Goal: Task Accomplishment & Management: Use online tool/utility

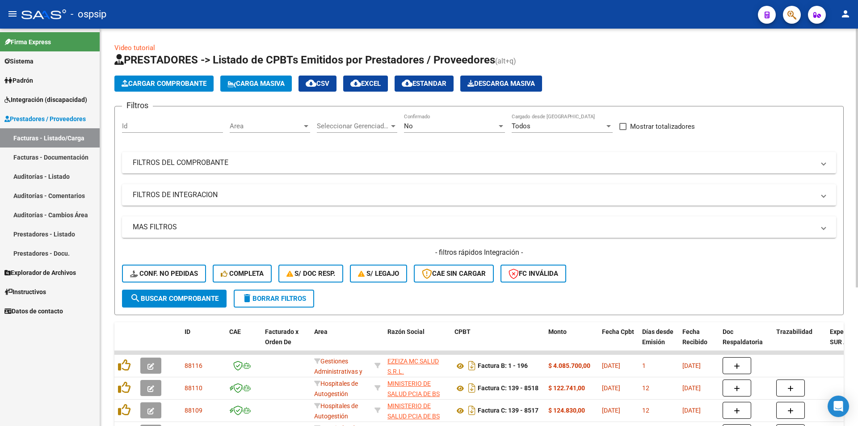
click at [435, 133] on div "No Confirmado" at bounding box center [454, 127] width 101 height 28
click at [435, 126] on div "No" at bounding box center [450, 126] width 93 height 8
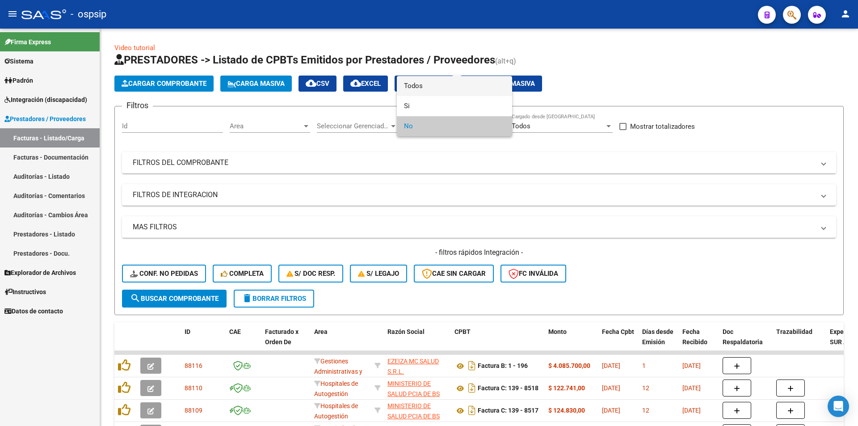
click at [425, 88] on span "Todos" at bounding box center [454, 86] width 101 height 20
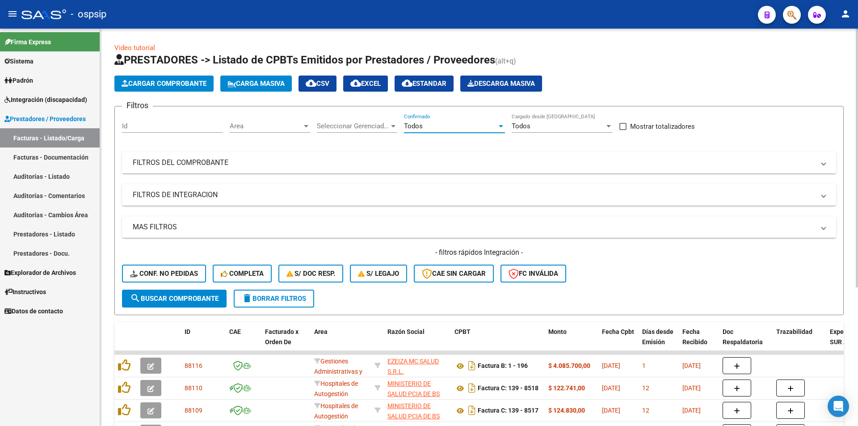
click at [254, 165] on mat-panel-title "FILTROS DEL COMPROBANTE" at bounding box center [474, 163] width 682 height 10
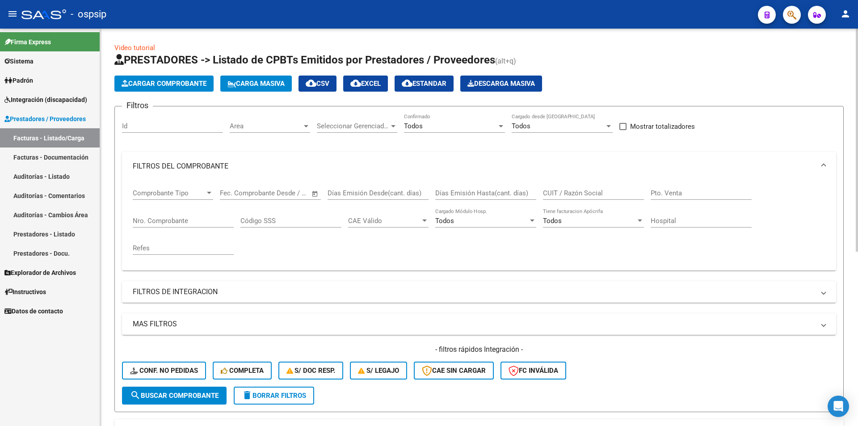
click at [170, 222] on input "Nro. Comprobante" at bounding box center [183, 221] width 101 height 8
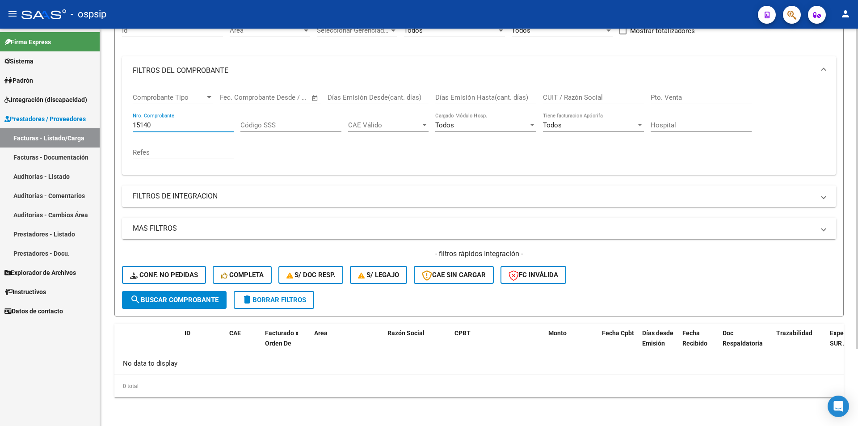
click at [200, 300] on span "search Buscar Comprobante" at bounding box center [174, 300] width 88 height 8
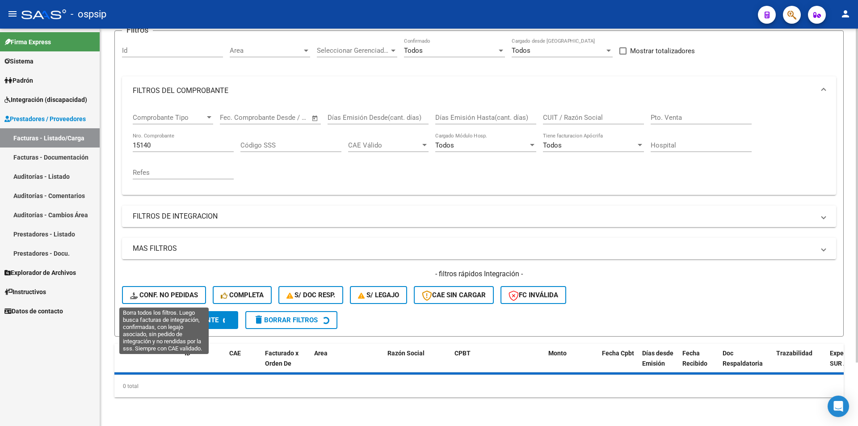
scroll to position [96, 0]
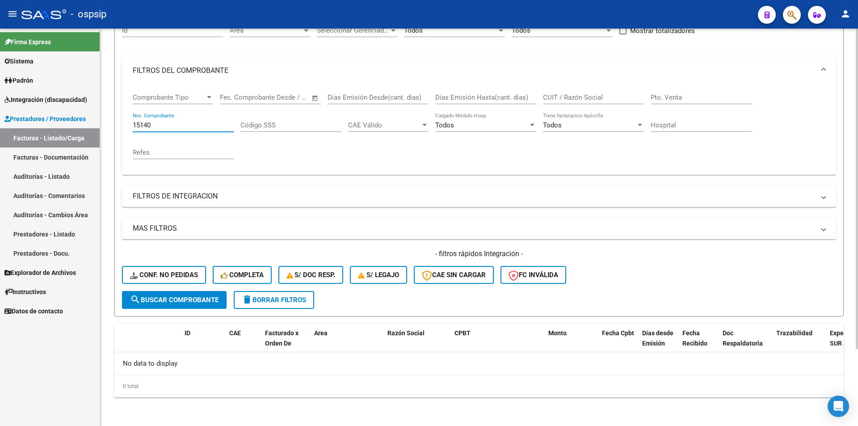
drag, startPoint x: 174, startPoint y: 127, endPoint x: 106, endPoint y: 130, distance: 67.9
click at [106, 130] on div "Video tutorial PRESTADORES -> Listado de CPBTs Emitidos por Prestadores / Prove…" at bounding box center [478, 179] width 757 height 493
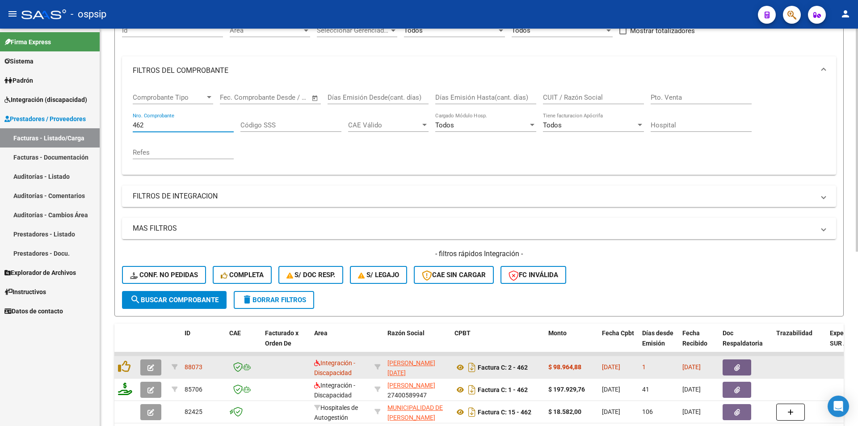
type input "462"
click at [148, 366] on icon "button" at bounding box center [150, 367] width 7 height 7
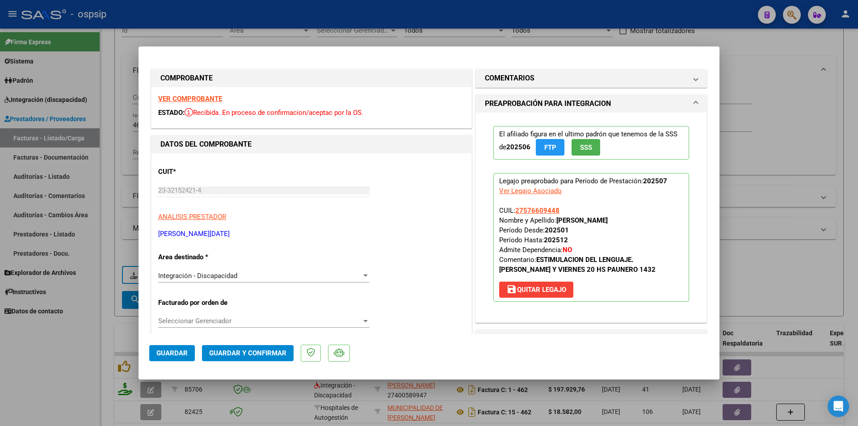
click at [204, 96] on strong "VER COMPROBANTE" at bounding box center [190, 99] width 64 height 8
click at [125, 117] on div at bounding box center [429, 213] width 858 height 426
type input "$ 0,00"
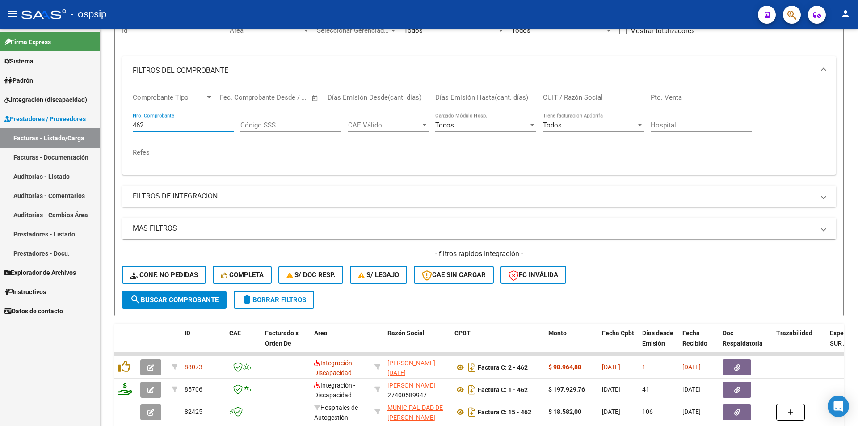
drag, startPoint x: 144, startPoint y: 125, endPoint x: 92, endPoint y: 127, distance: 52.8
click at [92, 126] on mat-sidenav-container "Firma Express Sistema Usuarios Todos los Usuarios Padrón Afiliados Empadronados…" at bounding box center [429, 227] width 858 height 397
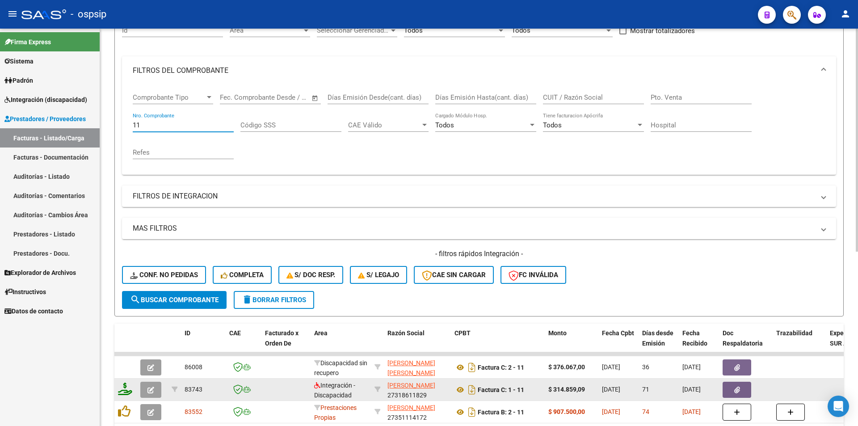
type input "11"
click at [148, 390] on icon "button" at bounding box center [150, 389] width 7 height 7
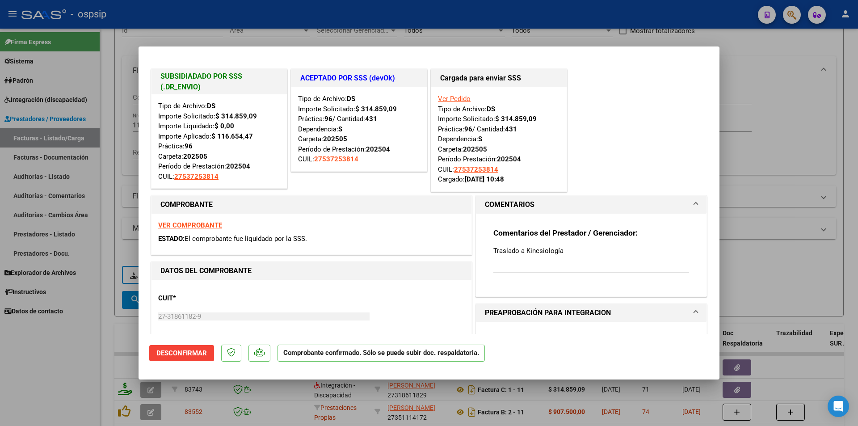
click at [197, 225] on strong "VER COMPROBANTE" at bounding box center [190, 225] width 64 height 8
click at [123, 85] on div at bounding box center [429, 213] width 858 height 426
type input "$ 0,00"
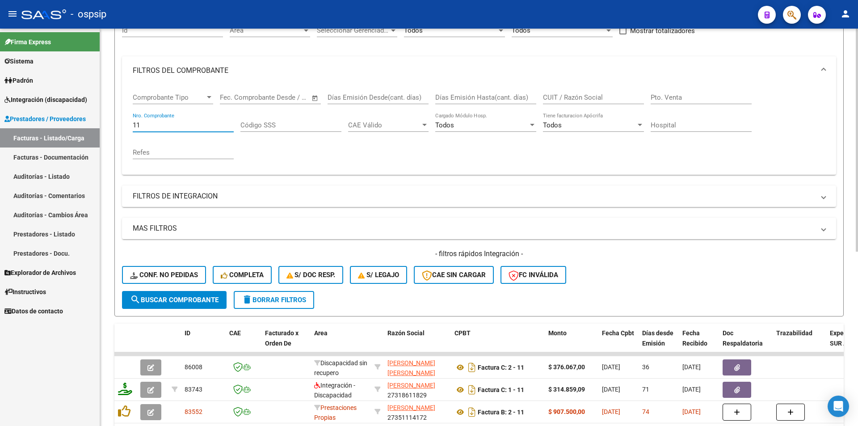
drag, startPoint x: 151, startPoint y: 124, endPoint x: 109, endPoint y: 129, distance: 42.3
click at [111, 127] on div "Video tutorial PRESTADORES -> Listado de CPBTs Emitidos por Prestadores / Prove…" at bounding box center [478, 283] width 757 height 700
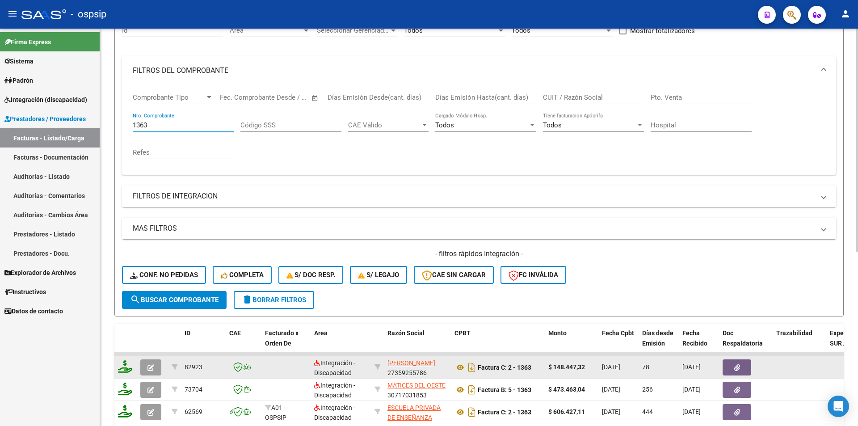
type input "1363"
click at [148, 369] on icon "button" at bounding box center [150, 367] width 7 height 7
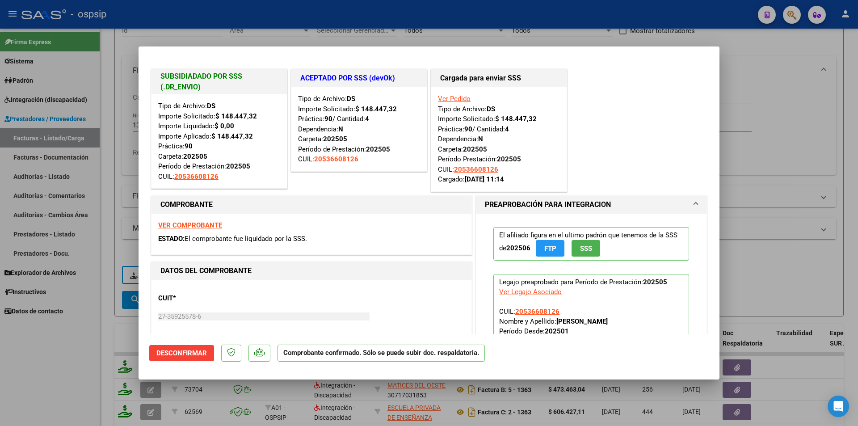
click at [209, 226] on strong "VER COMPROBANTE" at bounding box center [190, 225] width 64 height 8
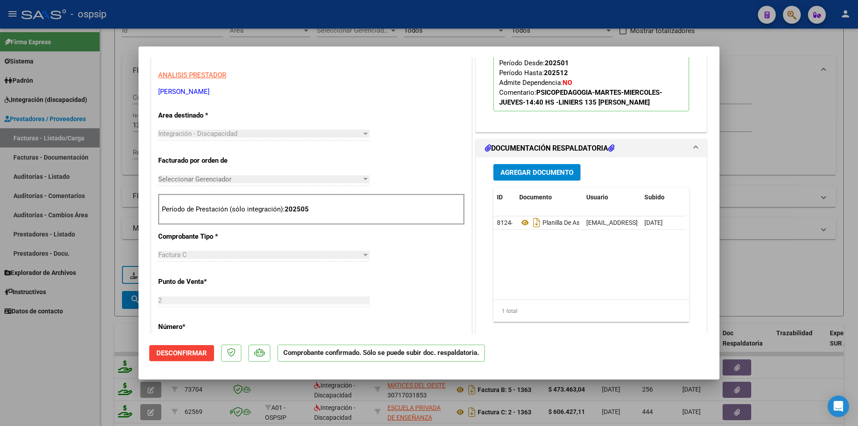
click at [64, 387] on div at bounding box center [429, 213] width 858 height 426
type input "$ 0,00"
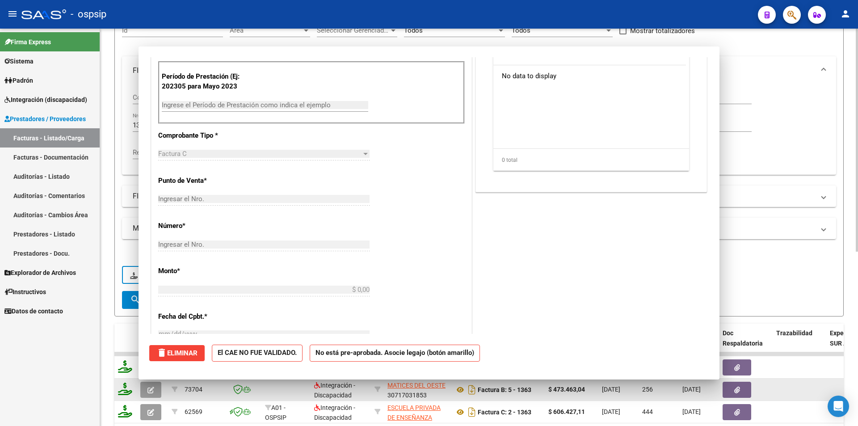
scroll to position [0, 0]
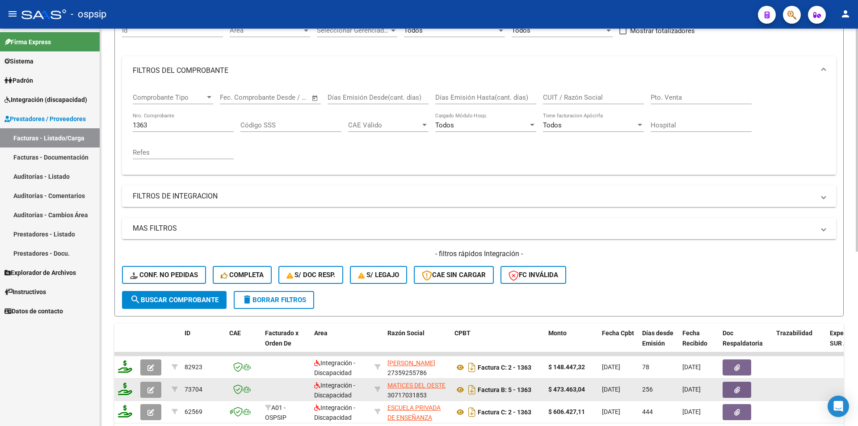
click at [152, 392] on icon "button" at bounding box center [150, 389] width 7 height 7
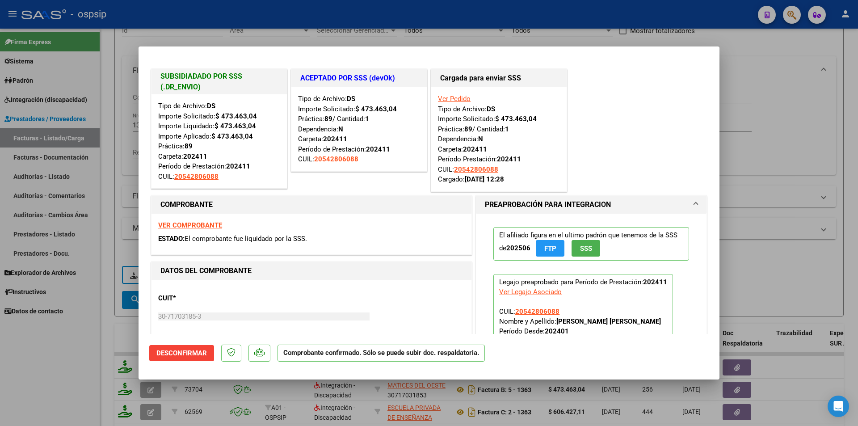
click at [60, 382] on div at bounding box center [429, 213] width 858 height 426
type input "$ 0,00"
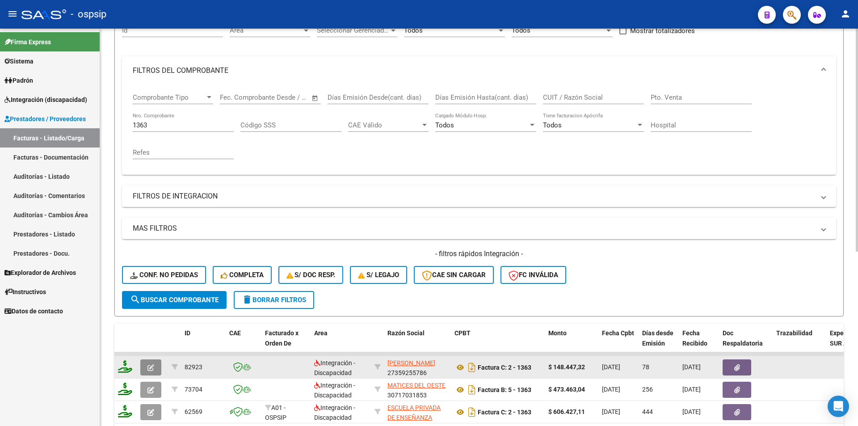
click at [155, 365] on button "button" at bounding box center [150, 367] width 21 height 16
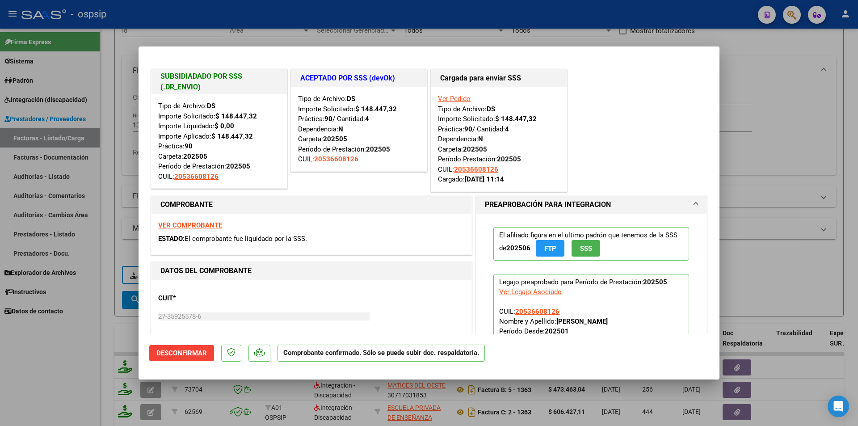
click at [81, 362] on div at bounding box center [429, 213] width 858 height 426
type input "$ 0,00"
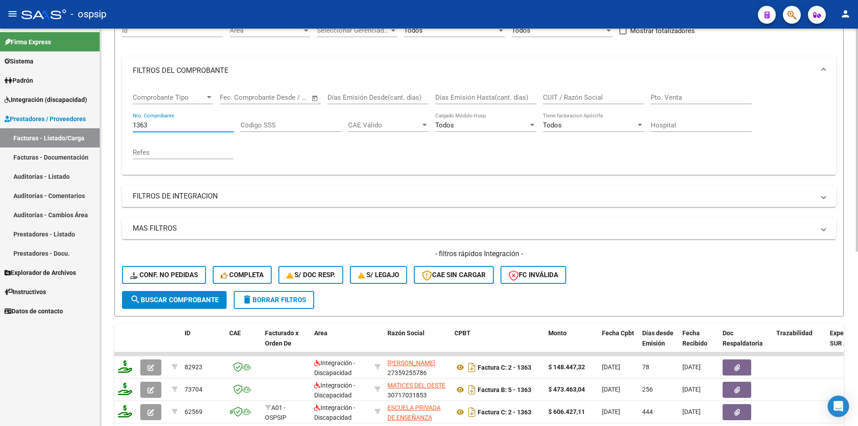
drag, startPoint x: 161, startPoint y: 125, endPoint x: 101, endPoint y: 126, distance: 59.4
click at [102, 126] on div "Video tutorial PRESTADORES -> Listado de CPBTs Emitidos por Prestadores / Prove…" at bounding box center [478, 283] width 757 height 700
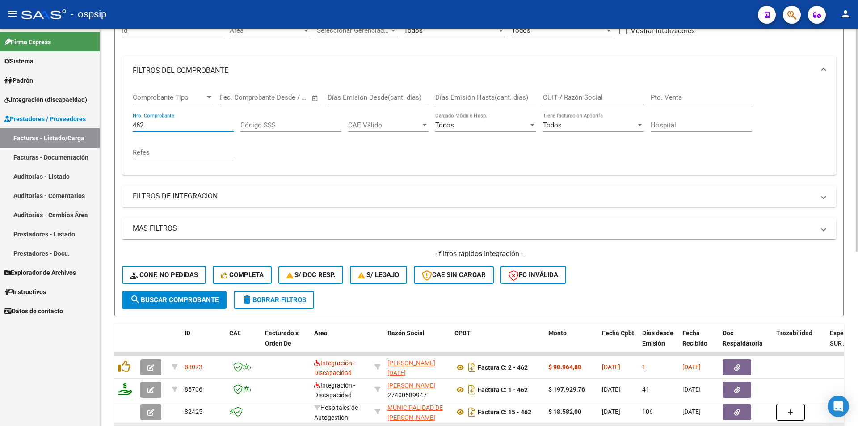
type input "462"
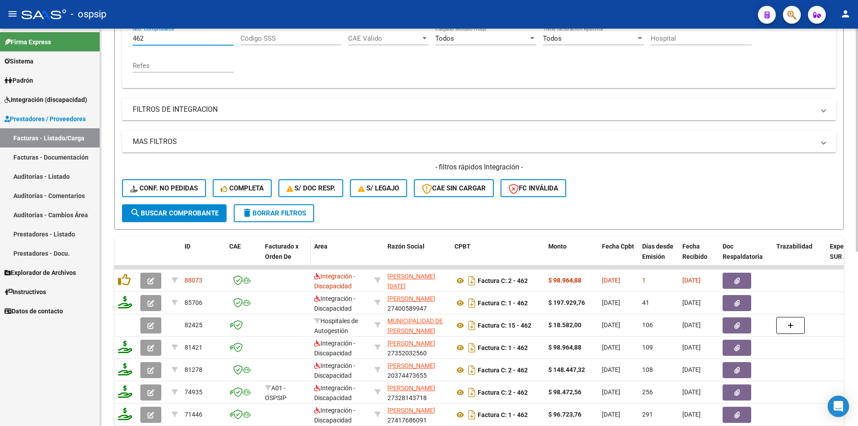
scroll to position [274, 0]
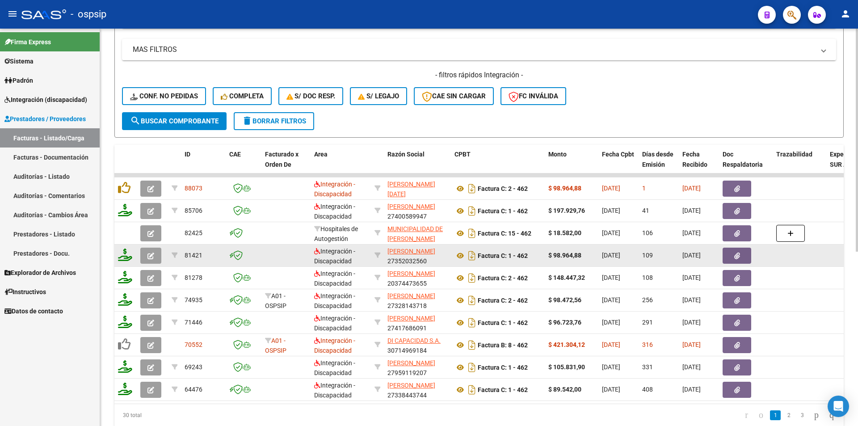
click at [152, 255] on icon "button" at bounding box center [150, 255] width 7 height 7
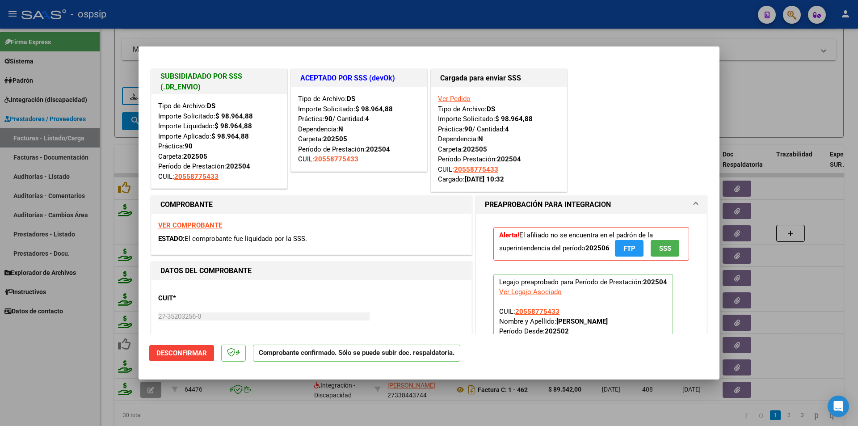
click at [202, 226] on strong "VER COMPROBANTE" at bounding box center [190, 225] width 64 height 8
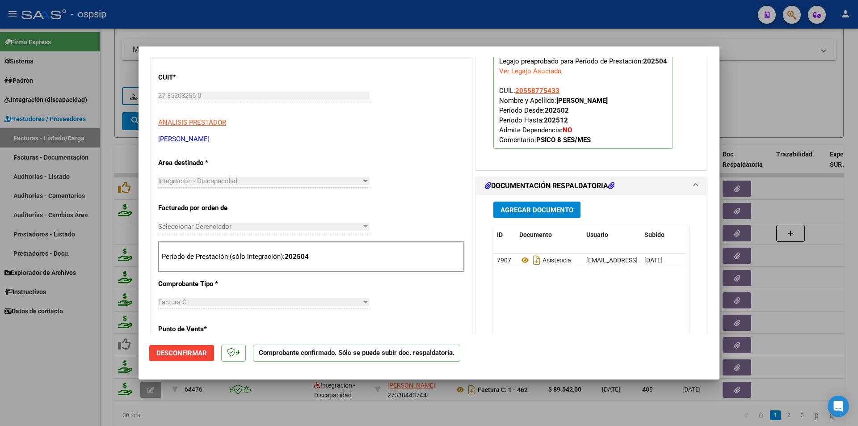
scroll to position [223, 0]
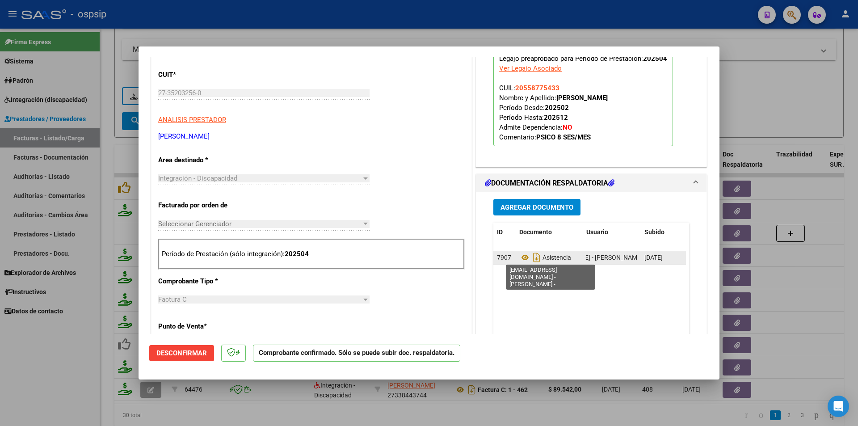
drag, startPoint x: 582, startPoint y: 258, endPoint x: 587, endPoint y: 257, distance: 5.5
click at [587, 257] on span "[EMAIL_ADDRESS][DOMAIN_NAME] - [PERSON_NAME] -" at bounding box center [568, 257] width 155 height 7
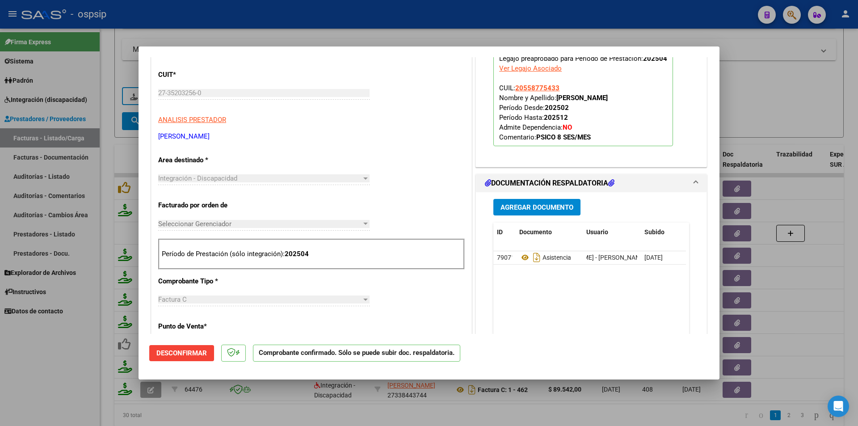
drag, startPoint x: 72, startPoint y: 347, endPoint x: 139, endPoint y: 339, distance: 67.9
click at [71, 346] on div at bounding box center [429, 213] width 858 height 426
type input "$ 0,00"
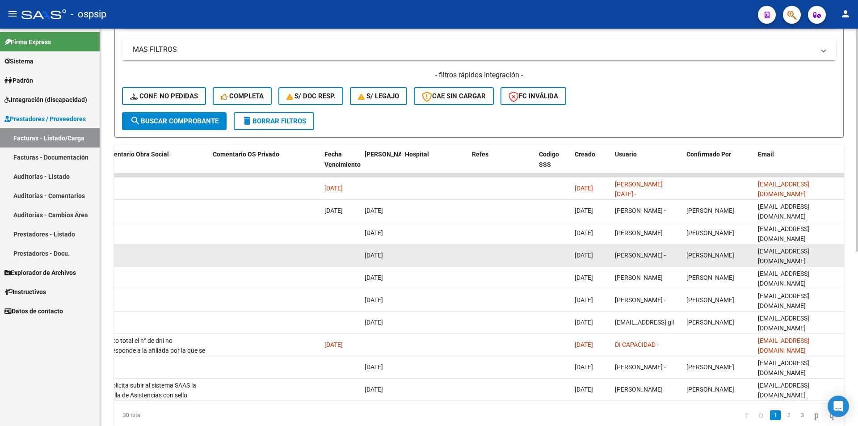
scroll to position [0, 0]
drag, startPoint x: 758, startPoint y: 256, endPoint x: 840, endPoint y: 259, distance: 81.8
click at [840, 259] on datatable-body-cell "[EMAIL_ADDRESS][DOMAIN_NAME]" at bounding box center [798, 255] width 89 height 22
copy span "[EMAIL_ADDRESS][DOMAIN_NAME]"
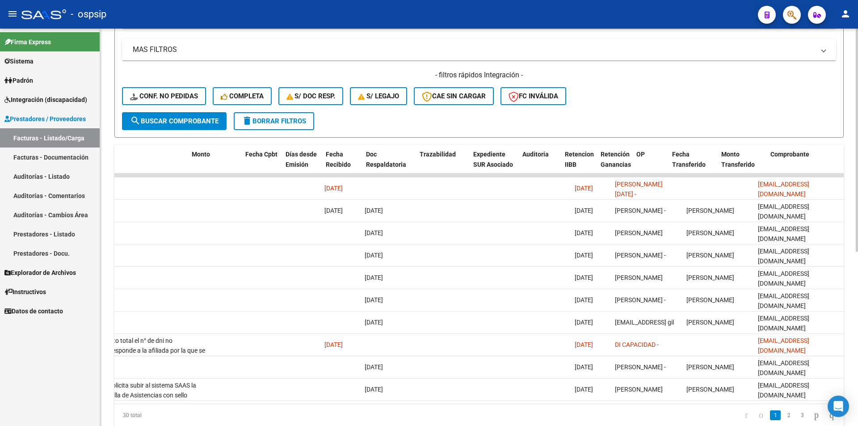
scroll to position [0, 0]
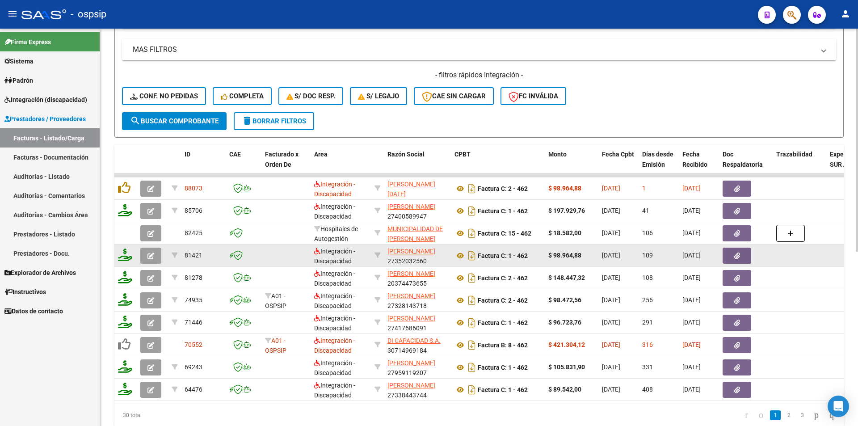
click at [152, 256] on button "button" at bounding box center [150, 255] width 21 height 16
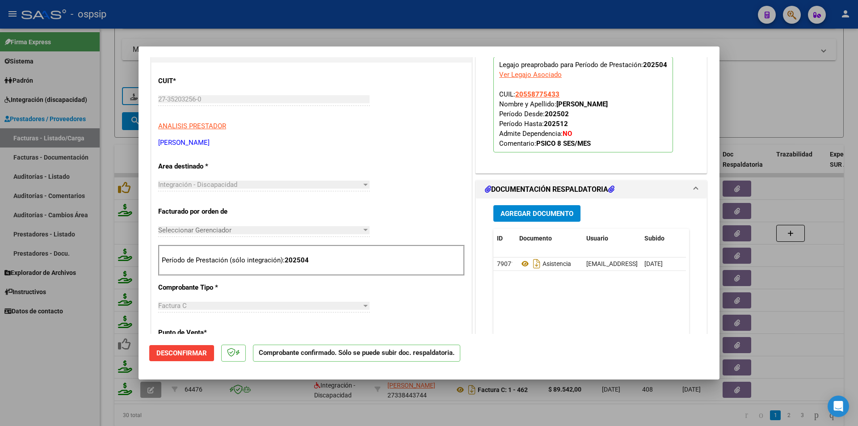
scroll to position [223, 0]
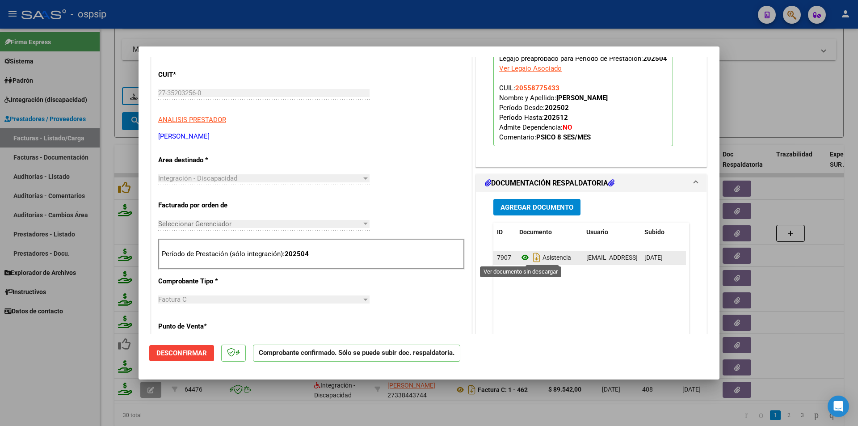
click at [521, 257] on icon at bounding box center [525, 257] width 12 height 11
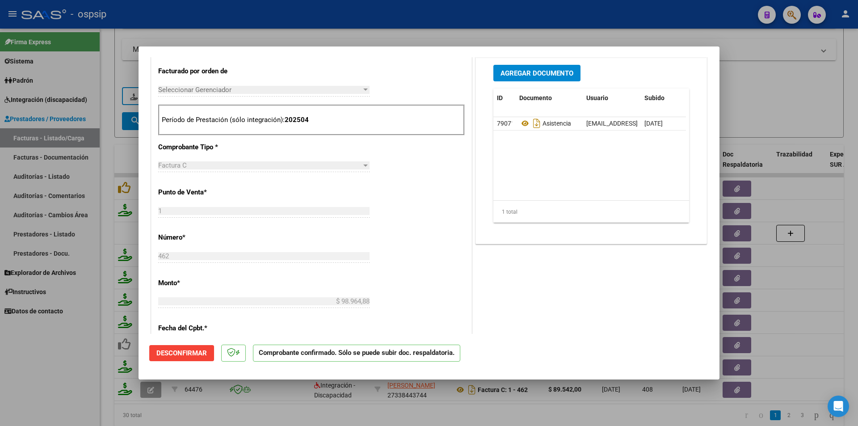
scroll to position [45, 0]
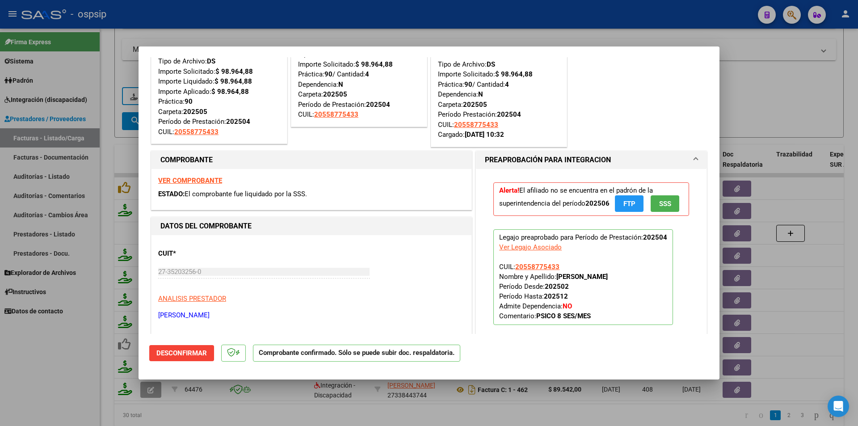
click at [185, 183] on strong "VER COMPROBANTE" at bounding box center [190, 180] width 64 height 8
click at [57, 253] on div at bounding box center [429, 213] width 858 height 426
type input "$ 0,00"
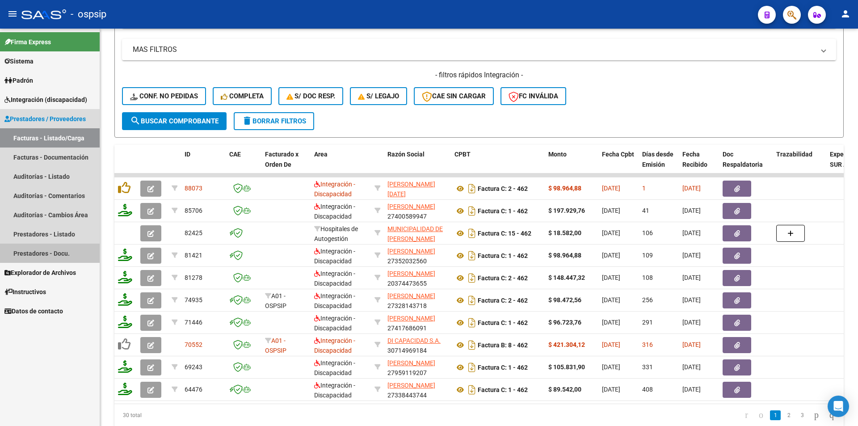
click at [56, 254] on link "Prestadores - Docu." at bounding box center [50, 252] width 100 height 19
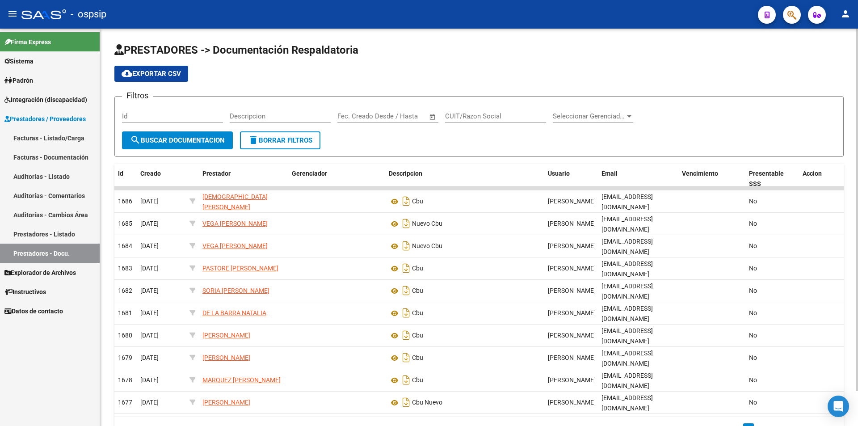
drag, startPoint x: 271, startPoint y: 106, endPoint x: 271, endPoint y: 114, distance: 8.0
click at [271, 110] on div "Descripcion" at bounding box center [280, 113] width 101 height 19
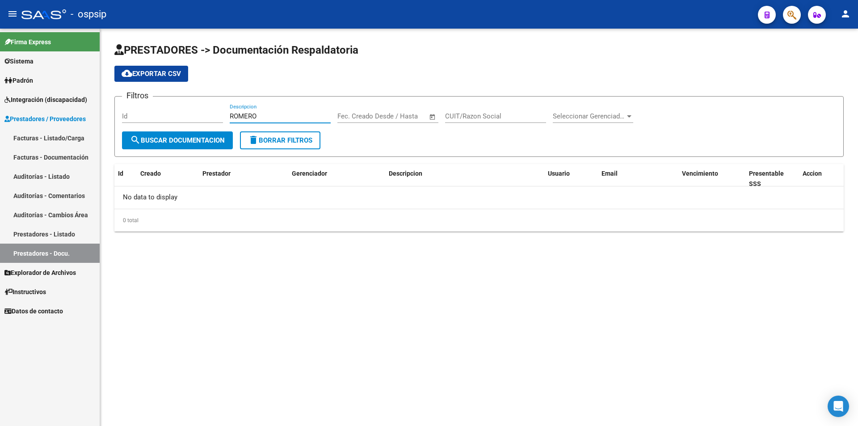
type input "ROMERO"
click at [51, 134] on link "Facturas - Listado/Carga" at bounding box center [50, 137] width 100 height 19
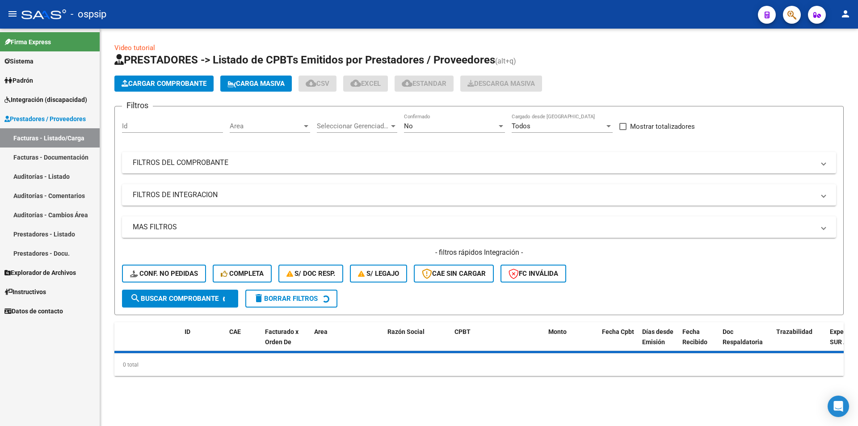
click at [425, 129] on div "No" at bounding box center [450, 126] width 93 height 8
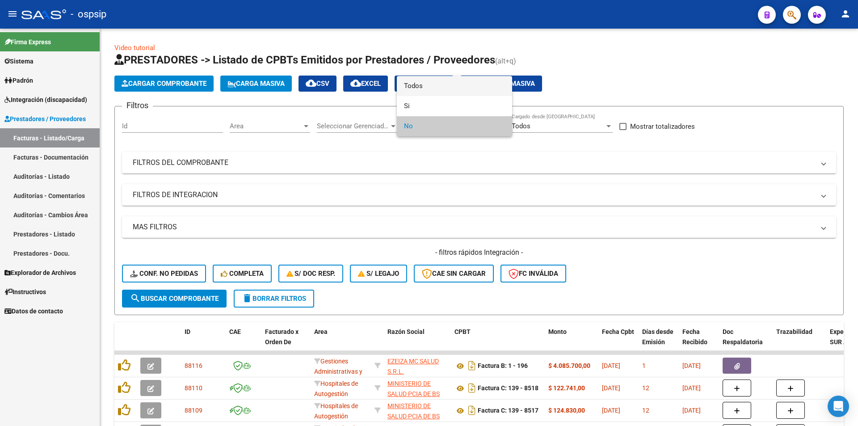
click at [414, 87] on span "Todos" at bounding box center [454, 86] width 101 height 20
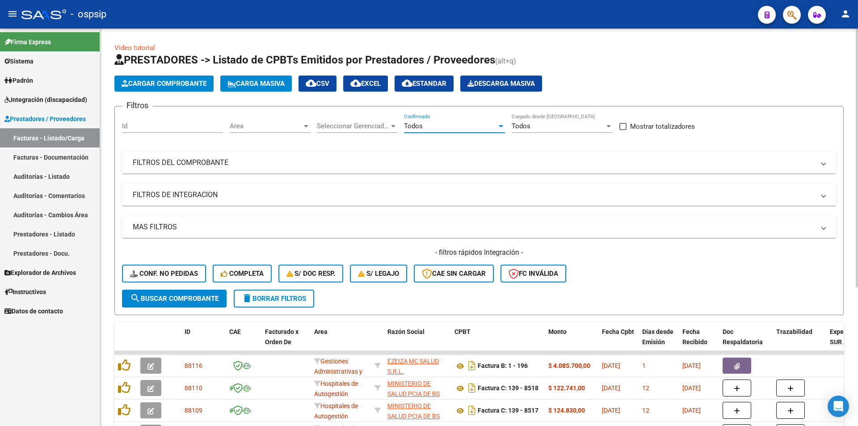
click at [176, 162] on mat-panel-title "FILTROS DEL COMPROBANTE" at bounding box center [474, 163] width 682 height 10
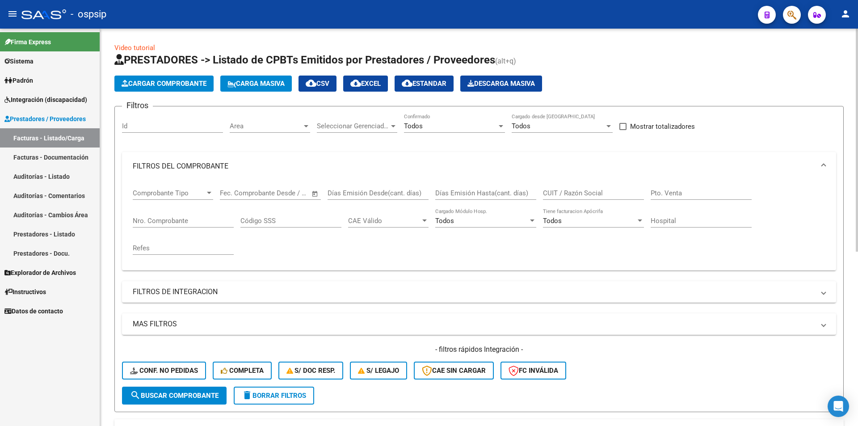
click at [176, 216] on div "Nro. Comprobante" at bounding box center [183, 217] width 101 height 19
type input "462"
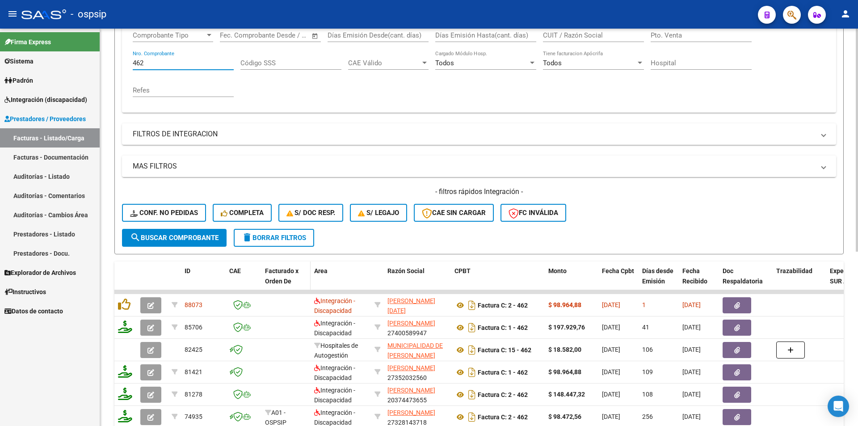
scroll to position [179, 0]
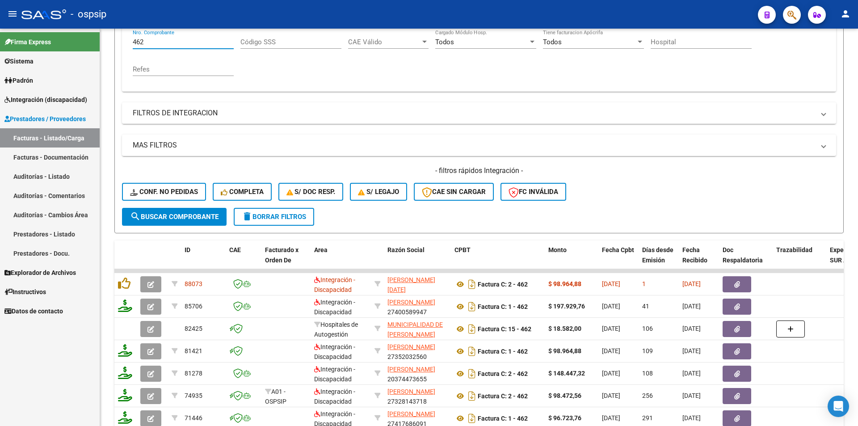
click at [64, 248] on link "Prestadores - Docu." at bounding box center [50, 252] width 100 height 19
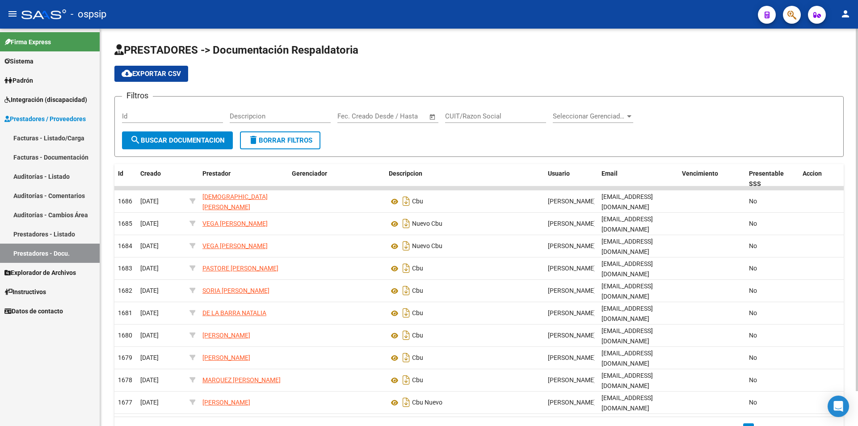
click at [449, 113] on input "CUIT/Razon Social" at bounding box center [495, 116] width 101 height 8
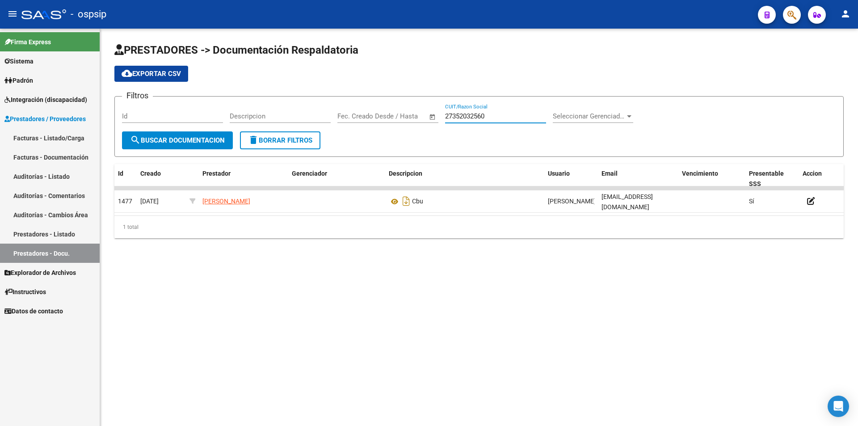
type input "27352032560"
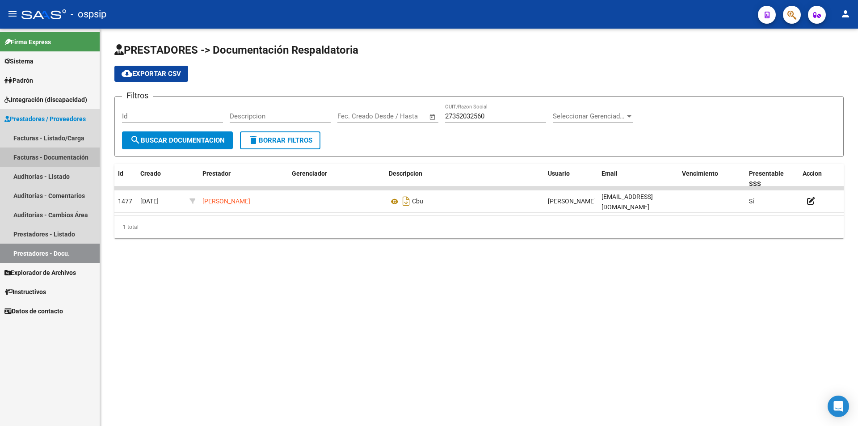
click at [75, 156] on link "Facturas - Documentación" at bounding box center [50, 156] width 100 height 19
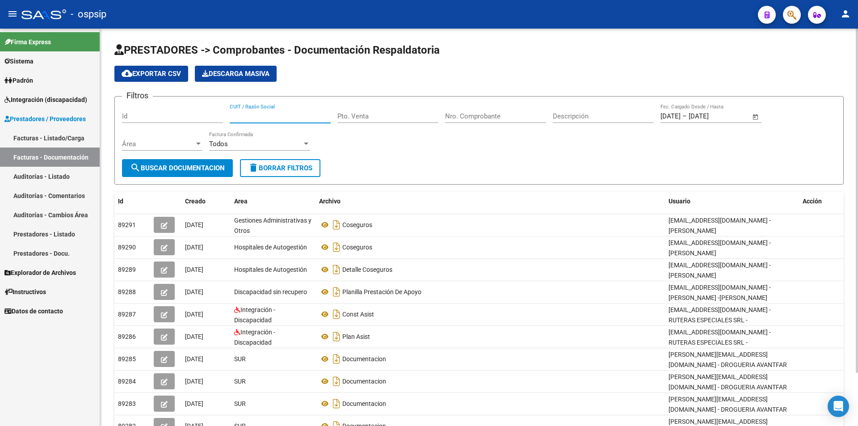
click at [263, 113] on input "CUIT / Razón Social" at bounding box center [280, 116] width 101 height 8
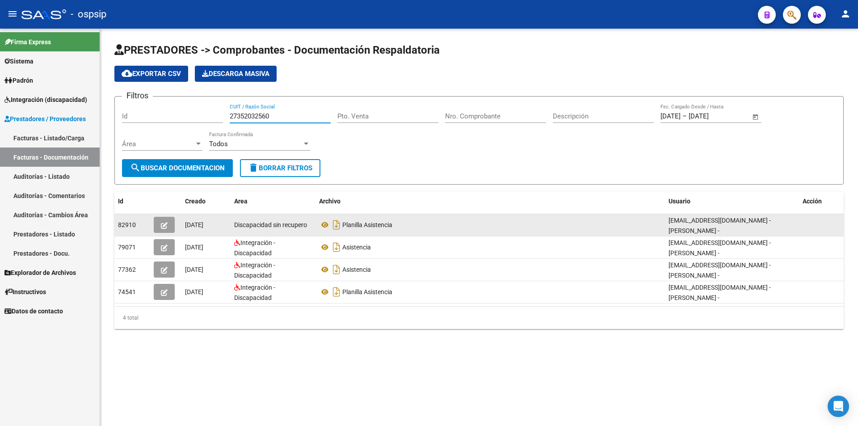
type input "27352032560"
click at [166, 226] on icon "button" at bounding box center [164, 225] width 7 height 7
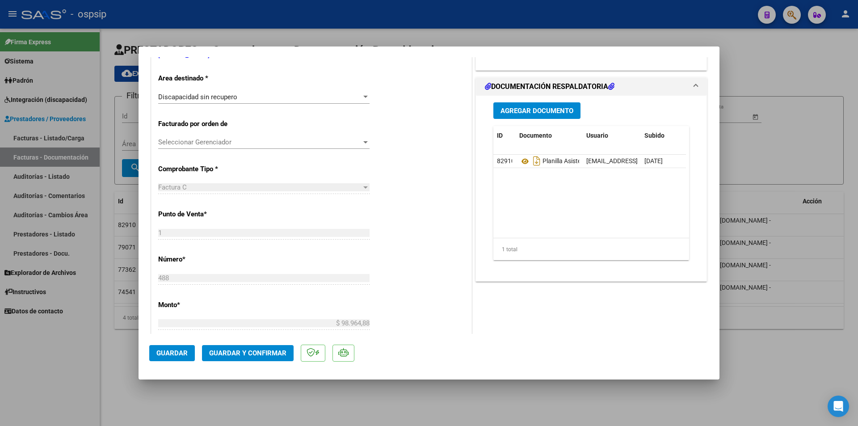
scroll to position [223, 0]
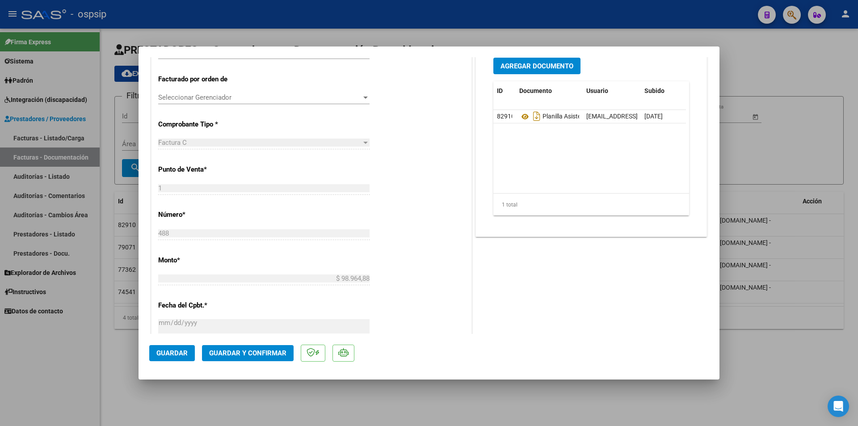
click at [96, 357] on div at bounding box center [429, 213] width 858 height 426
type input "$ 0,00"
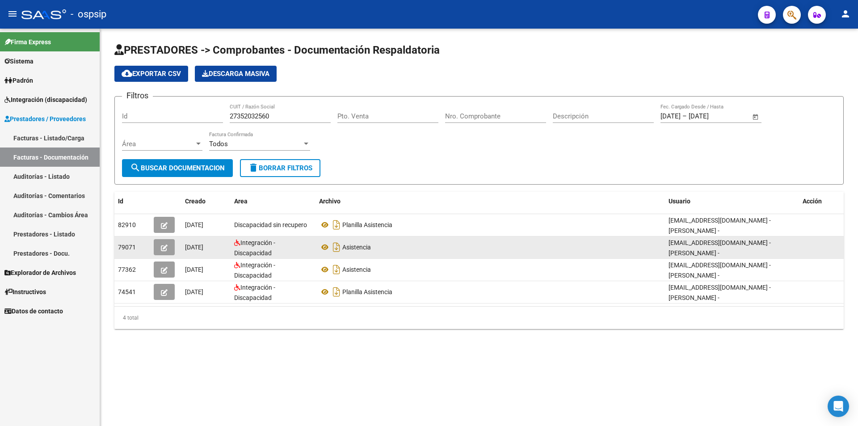
click at [163, 248] on icon "button" at bounding box center [164, 247] width 7 height 7
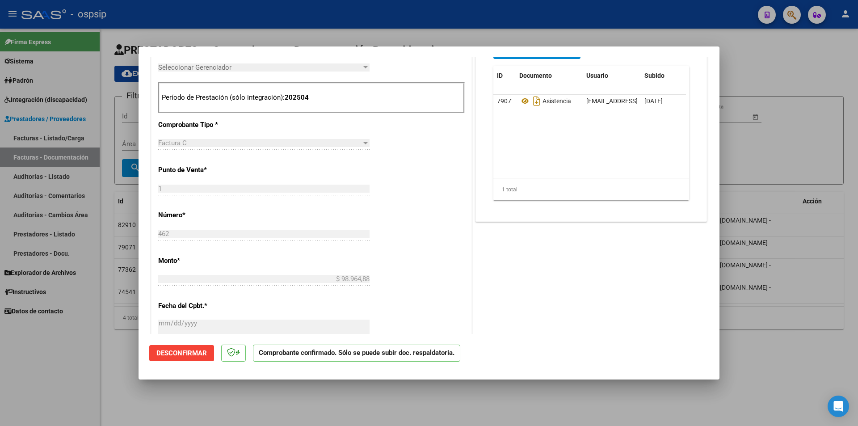
scroll to position [402, 0]
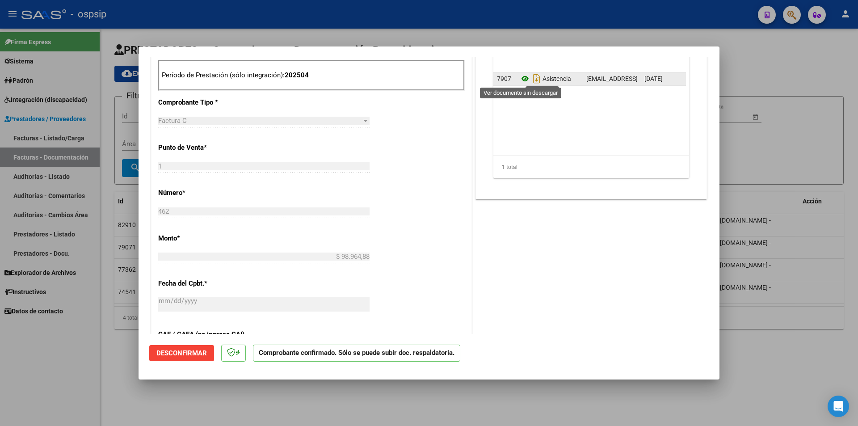
click at [520, 80] on icon at bounding box center [525, 78] width 12 height 11
click at [115, 348] on div at bounding box center [429, 213] width 858 height 426
type input "$ 0,00"
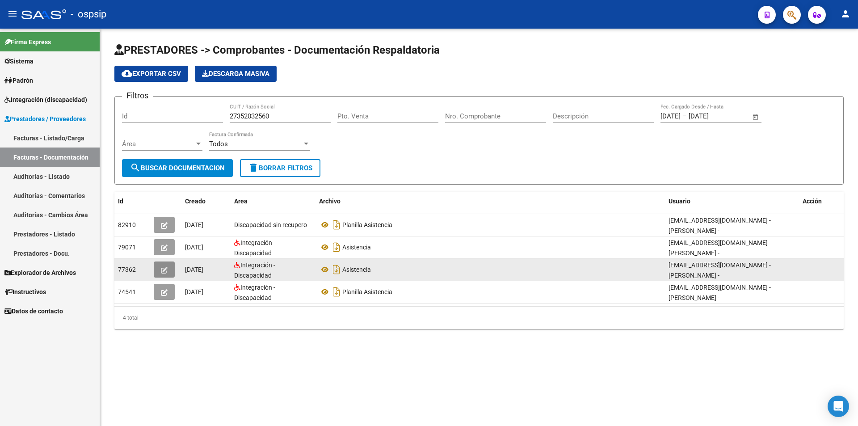
click at [167, 269] on icon "button" at bounding box center [164, 270] width 7 height 7
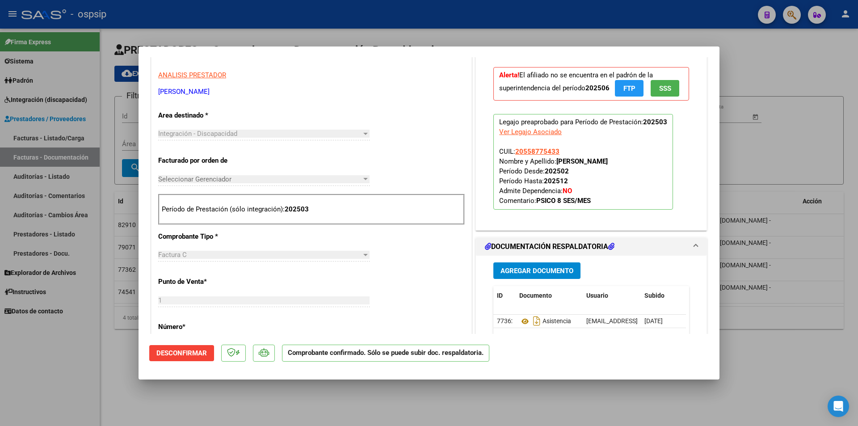
scroll to position [447, 0]
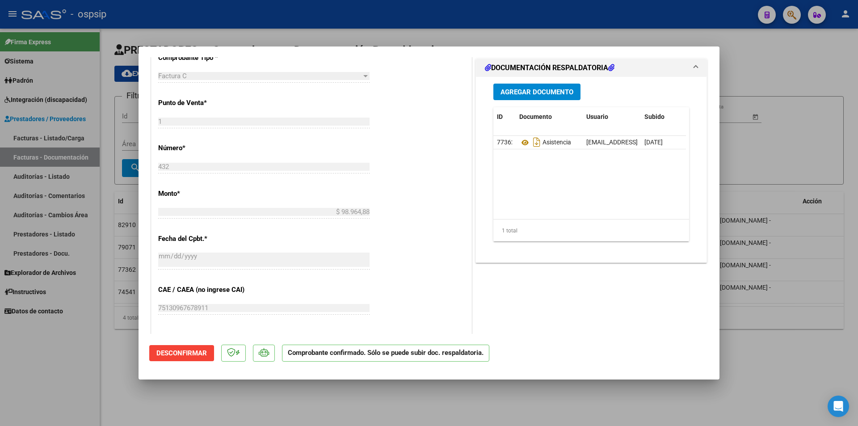
click at [69, 378] on div at bounding box center [429, 213] width 858 height 426
type input "$ 0,00"
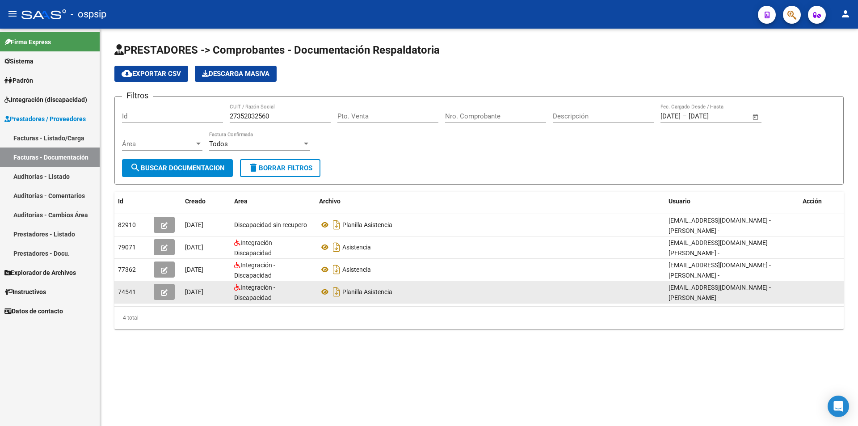
click at [166, 295] on icon "button" at bounding box center [164, 292] width 7 height 7
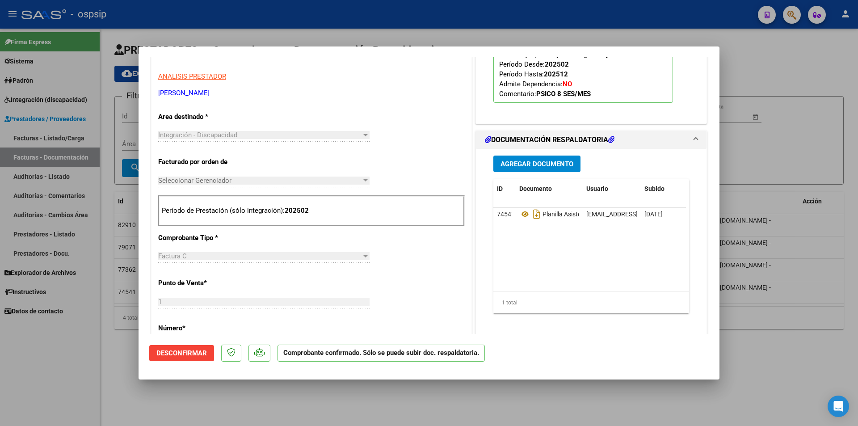
scroll to position [89, 0]
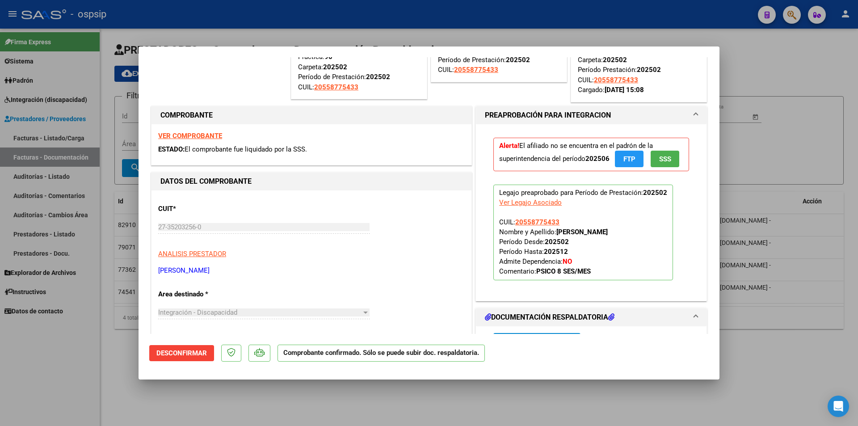
click at [192, 138] on strong "VER COMPROBANTE" at bounding box center [190, 136] width 64 height 8
click at [82, 363] on div at bounding box center [429, 213] width 858 height 426
type input "$ 0,00"
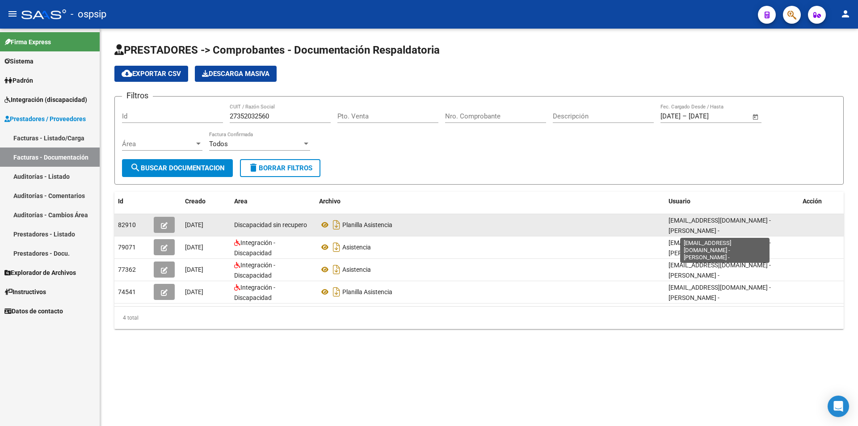
drag, startPoint x: 751, startPoint y: 218, endPoint x: 669, endPoint y: 224, distance: 81.9
click at [669, 224] on span "[EMAIL_ADDRESS][DOMAIN_NAME] - [PERSON_NAME] -" at bounding box center [719, 225] width 102 height 17
copy span "[EMAIL_ADDRESS][DOMAIN_NAME]"
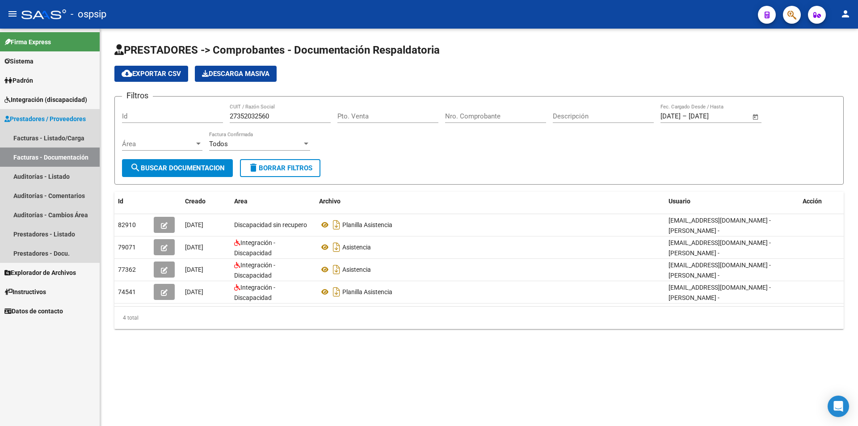
click at [57, 118] on span "Prestadores / Proveedores" at bounding box center [44, 119] width 81 height 10
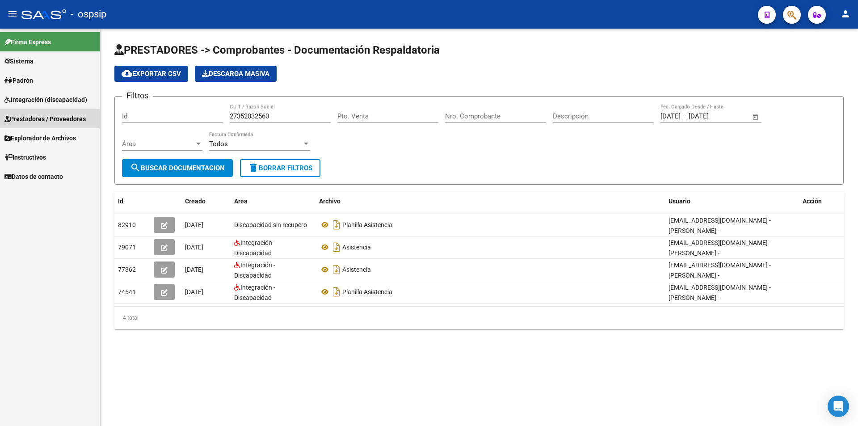
click at [57, 118] on span "Prestadores / Proveedores" at bounding box center [44, 119] width 81 height 10
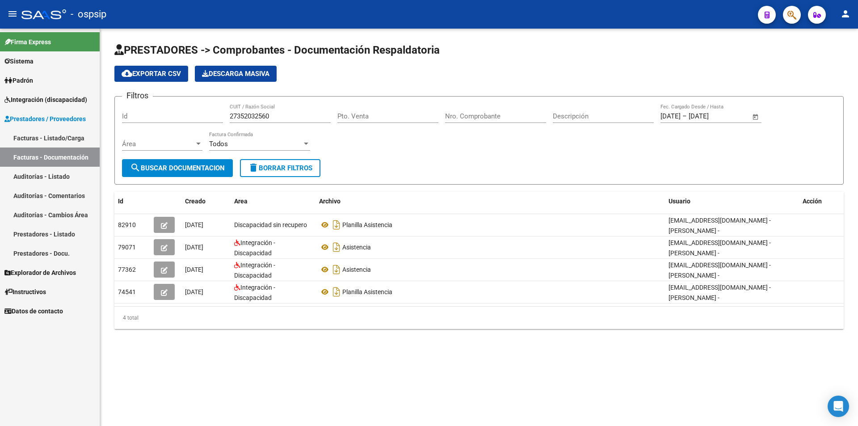
click at [57, 135] on link "Facturas - Listado/Carga" at bounding box center [50, 137] width 100 height 19
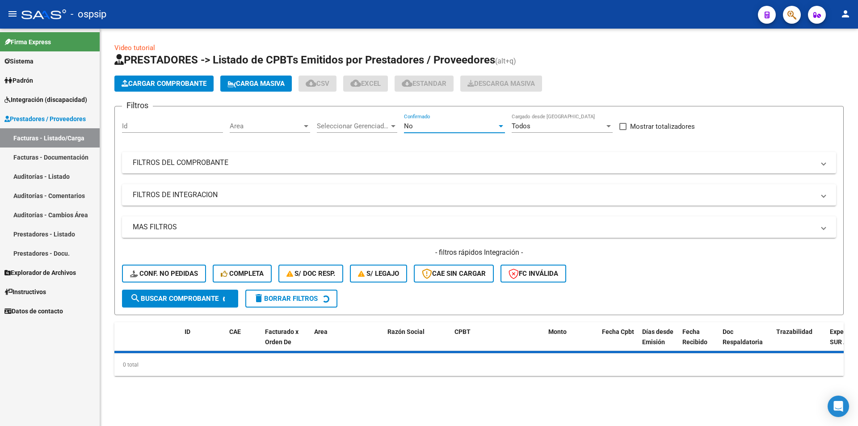
click at [415, 126] on div "No" at bounding box center [450, 126] width 93 height 8
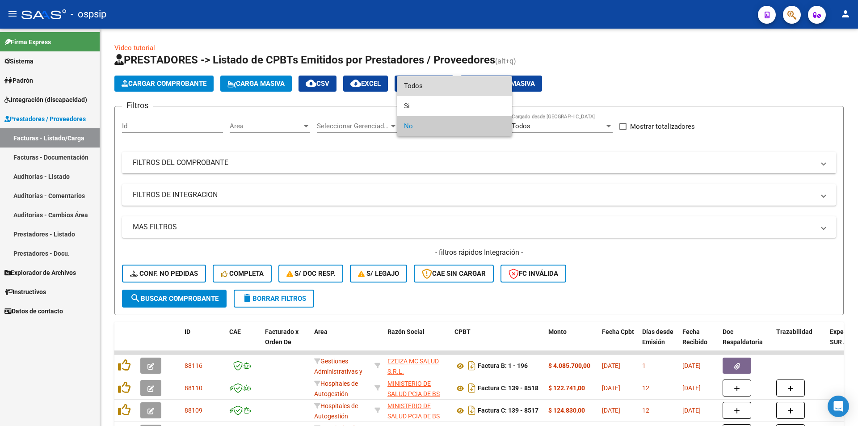
click at [416, 87] on span "Todos" at bounding box center [454, 86] width 101 height 20
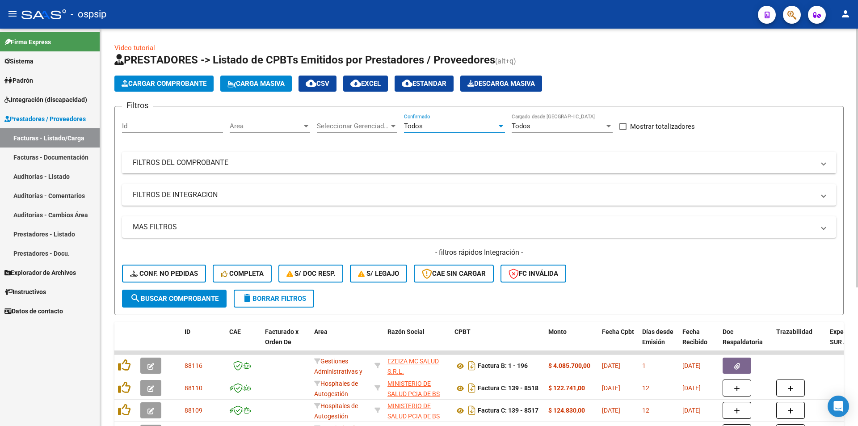
click at [246, 164] on mat-panel-title "FILTROS DEL COMPROBANTE" at bounding box center [474, 163] width 682 height 10
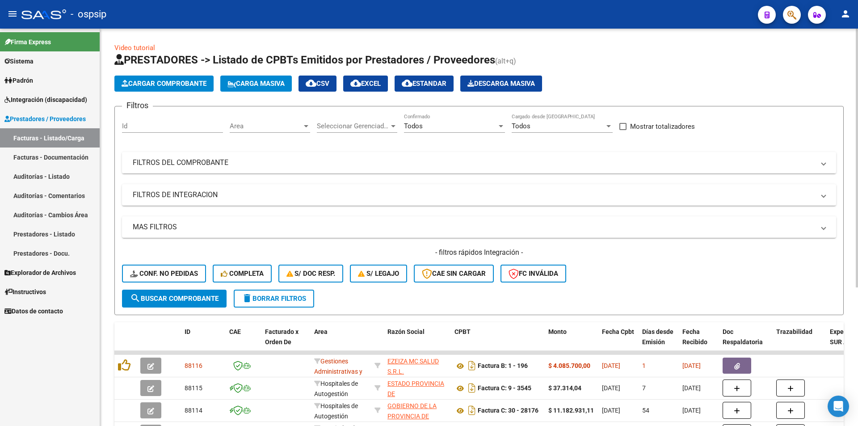
click at [180, 165] on mat-panel-title "FILTROS DEL COMPROBANTE" at bounding box center [474, 163] width 682 height 10
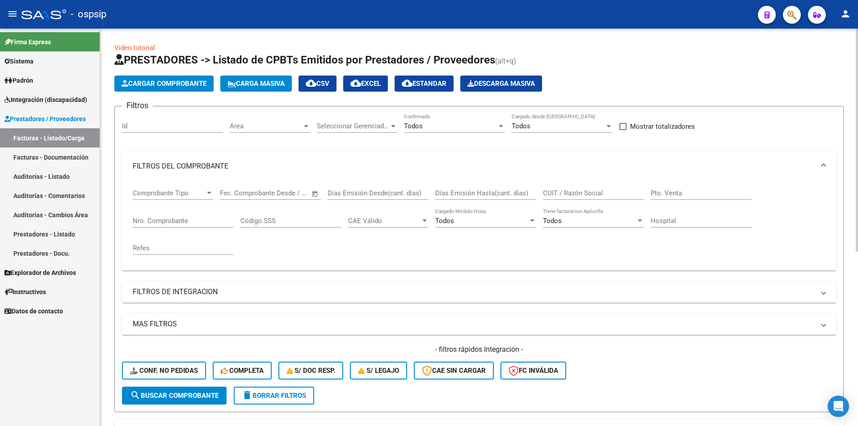
click at [163, 222] on input "Nro. Comprobante" at bounding box center [183, 221] width 101 height 8
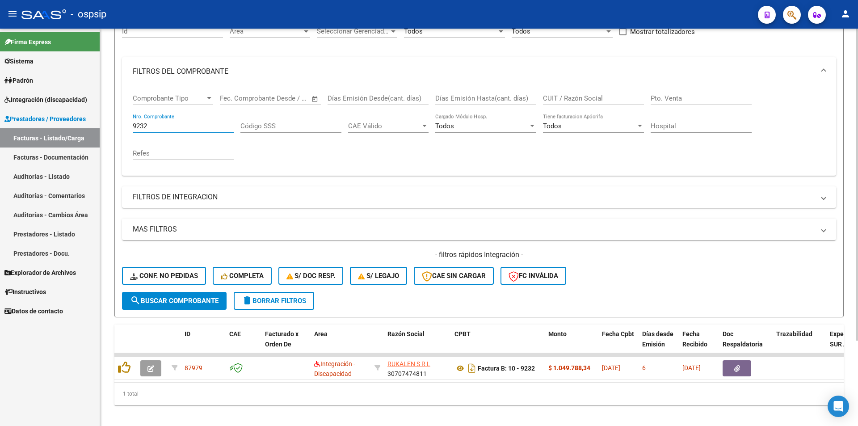
scroll to position [109, 0]
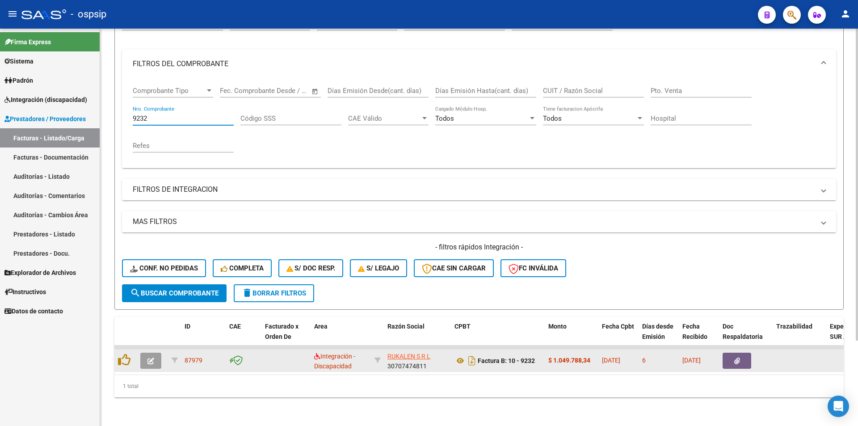
type input "9232"
click at [145, 352] on button "button" at bounding box center [150, 360] width 21 height 16
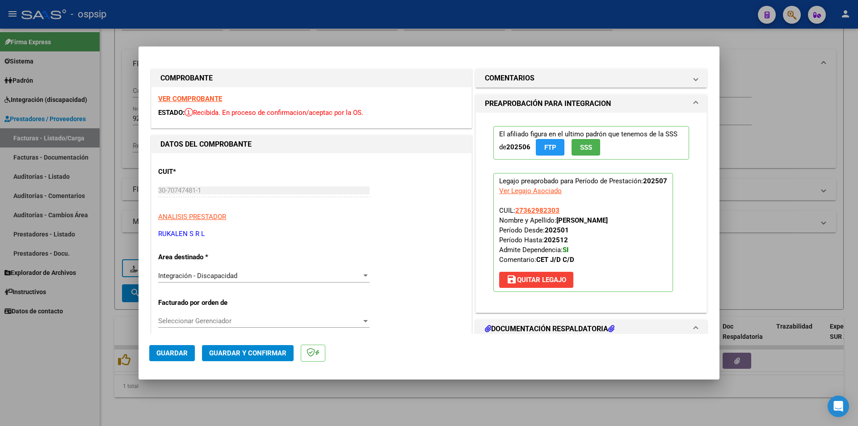
click at [187, 98] on strong "VER COMPROBANTE" at bounding box center [190, 99] width 64 height 8
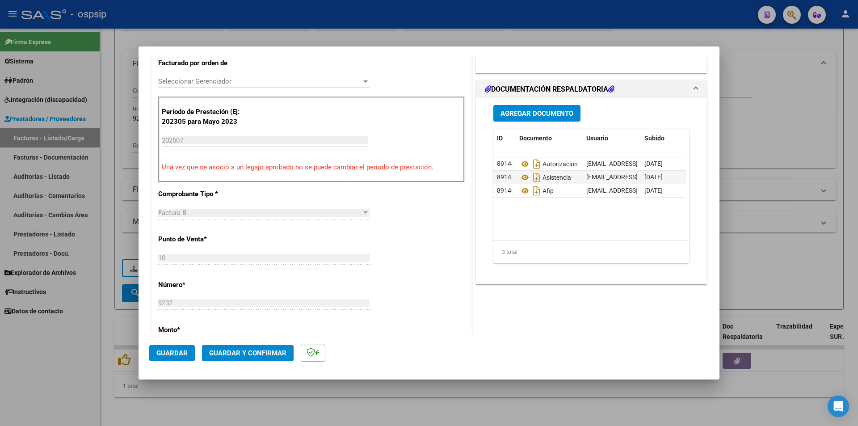
scroll to position [268, 0]
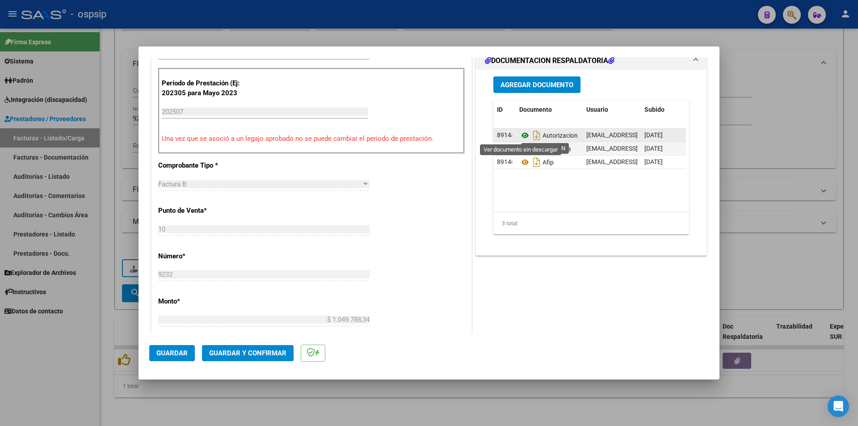
click at [519, 136] on icon at bounding box center [525, 135] width 12 height 11
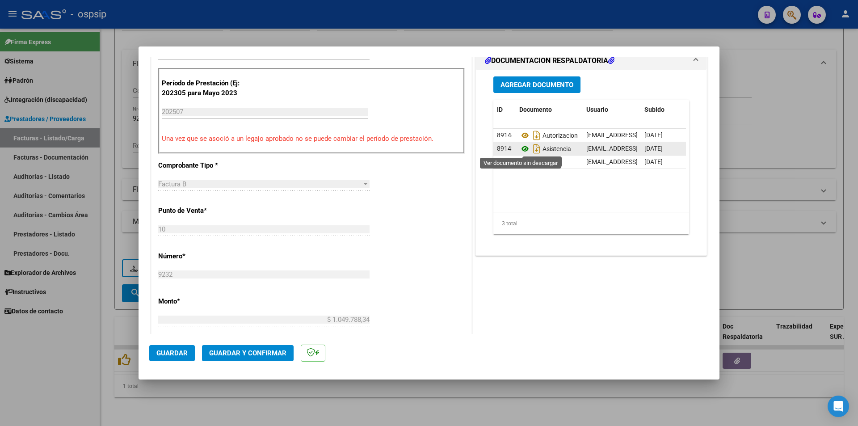
click at [519, 151] on icon at bounding box center [525, 148] width 12 height 11
click at [522, 159] on icon at bounding box center [525, 162] width 12 height 11
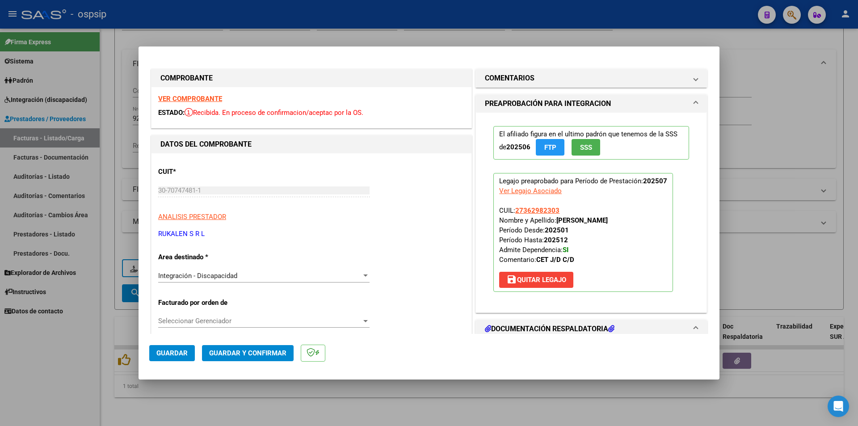
click at [178, 100] on strong "VER COMPROBANTE" at bounding box center [190, 99] width 64 height 8
click at [62, 350] on div at bounding box center [429, 213] width 858 height 426
type input "$ 0,00"
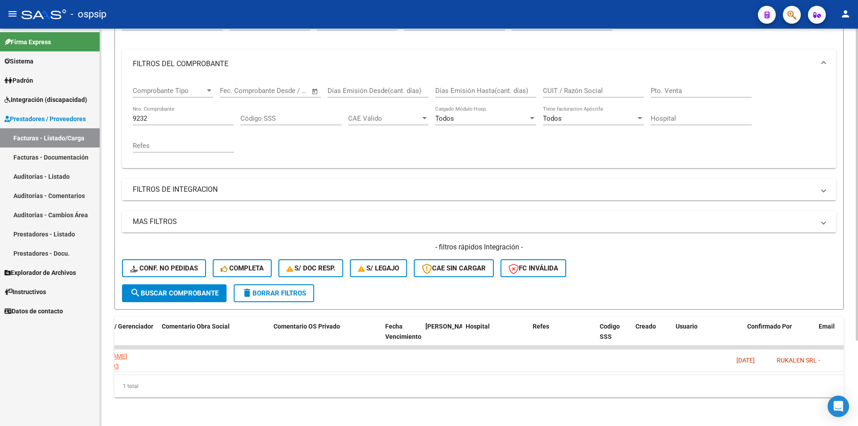
scroll to position [0, 1574]
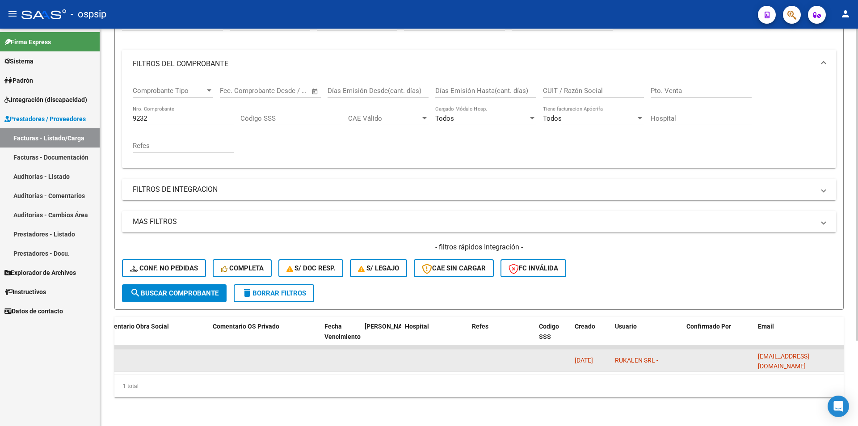
drag, startPoint x: 824, startPoint y: 355, endPoint x: 756, endPoint y: 352, distance: 68.4
copy span "[EMAIL_ADDRESS][DOMAIN_NAME]"
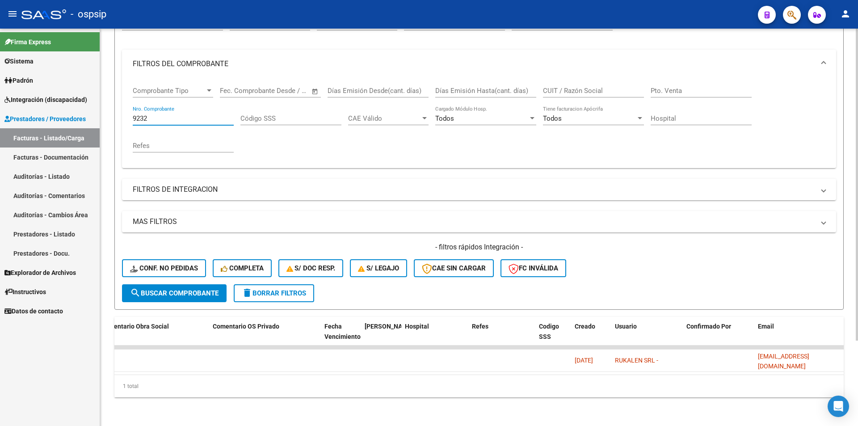
drag, startPoint x: 153, startPoint y: 112, endPoint x: 110, endPoint y: 108, distance: 43.0
click at [110, 108] on div "Video tutorial PRESTADORES -> Listado de CPBTs Emitidos por Prestadores / Prove…" at bounding box center [478, 175] width 757 height 499
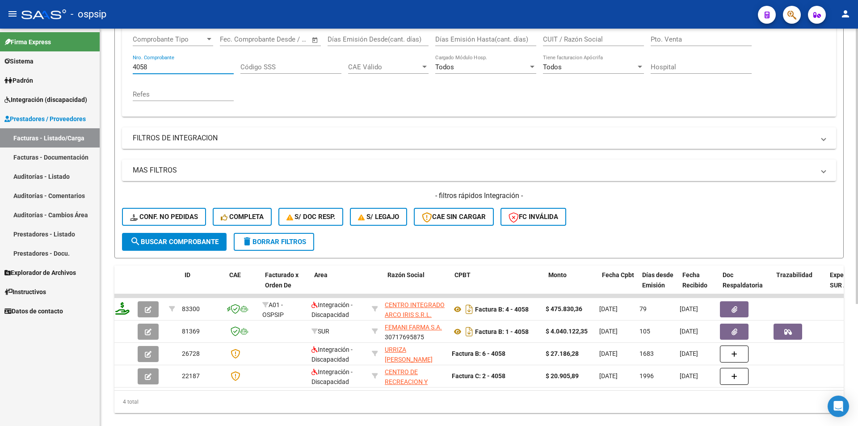
scroll to position [0, 0]
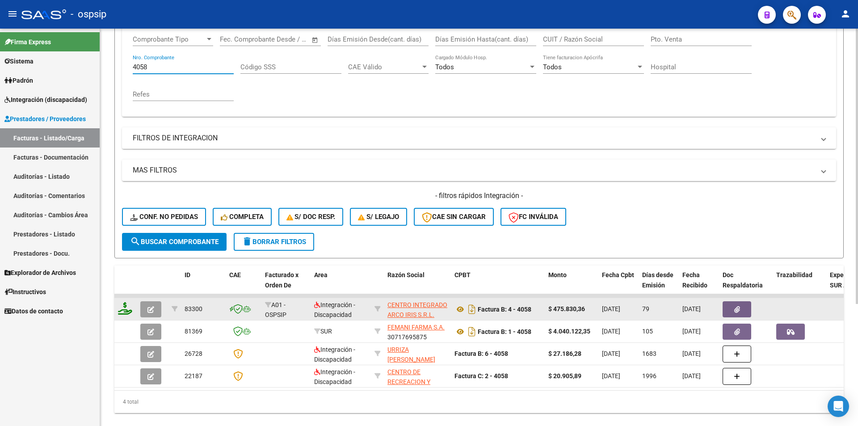
type input "4058"
click at [151, 310] on icon "button" at bounding box center [150, 309] width 7 height 7
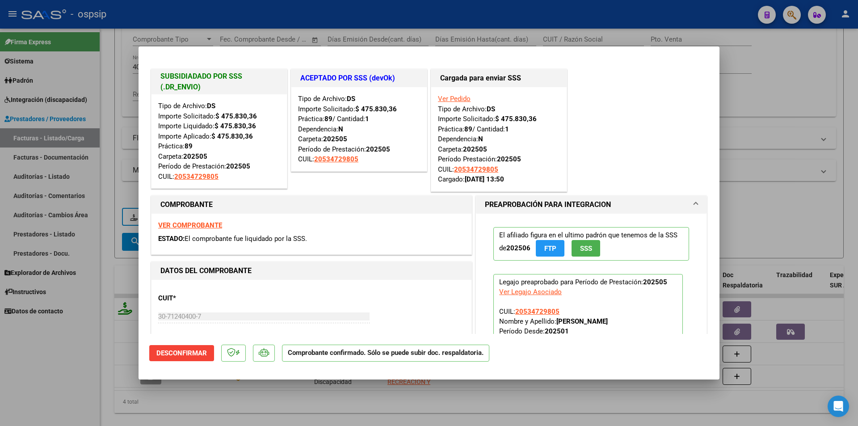
click at [65, 346] on div at bounding box center [429, 213] width 858 height 426
type input "$ 0,00"
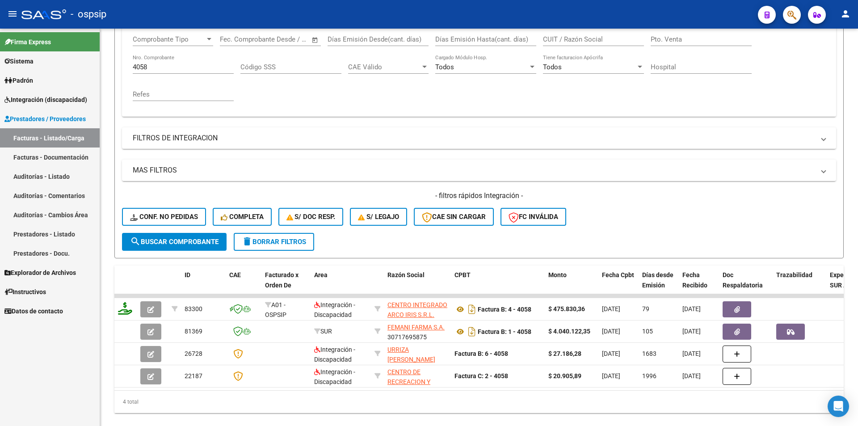
click at [48, 60] on link "Sistema" at bounding box center [50, 60] width 100 height 19
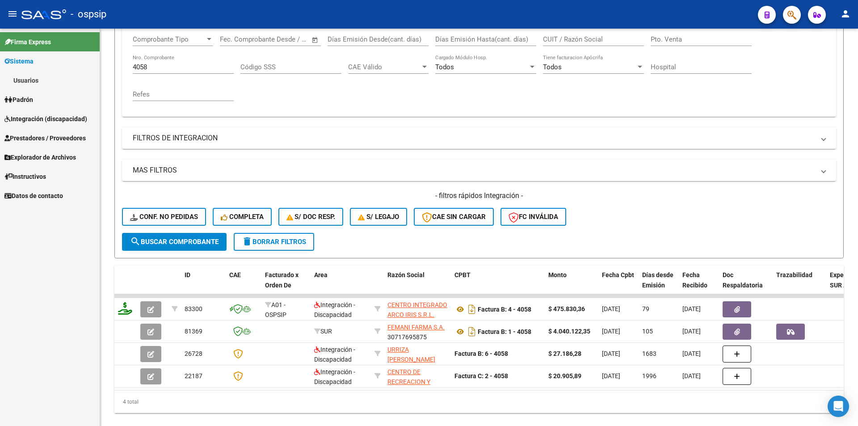
click at [50, 81] on link "Usuarios" at bounding box center [50, 80] width 100 height 19
click at [39, 99] on link "Todos los Usuarios" at bounding box center [50, 99] width 100 height 19
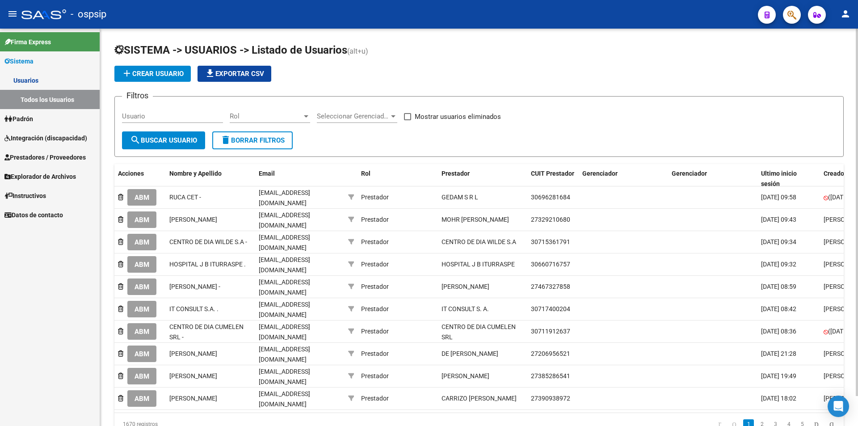
click at [171, 113] on input "Usuario" at bounding box center [172, 116] width 101 height 8
paste input "[EMAIL_ADDRESS][DOMAIN_NAME]"
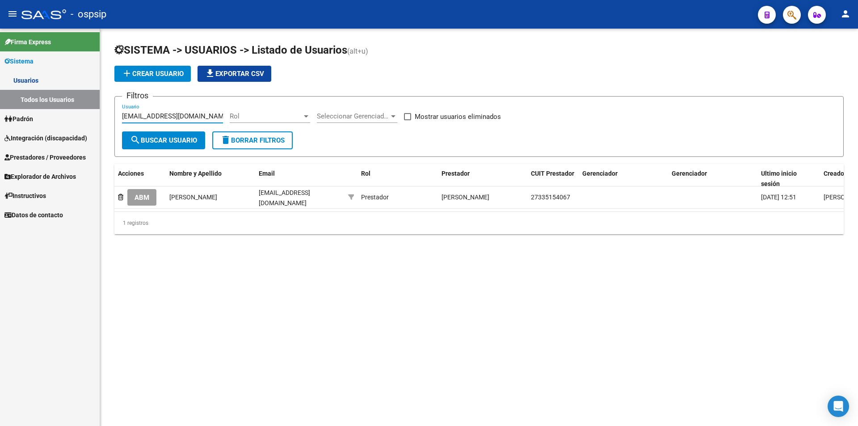
type input "[EMAIL_ADDRESS][DOMAIN_NAME]"
click at [47, 160] on span "Prestadores / Proveedores" at bounding box center [44, 157] width 81 height 10
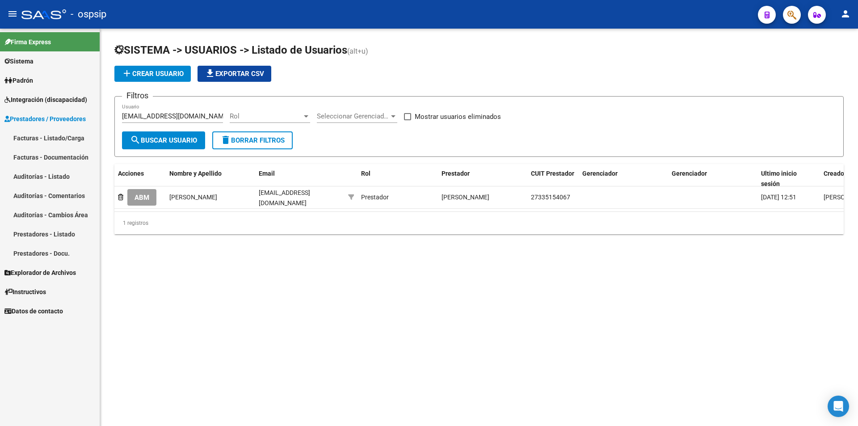
click at [47, 141] on link "Facturas - Listado/Carga" at bounding box center [50, 137] width 100 height 19
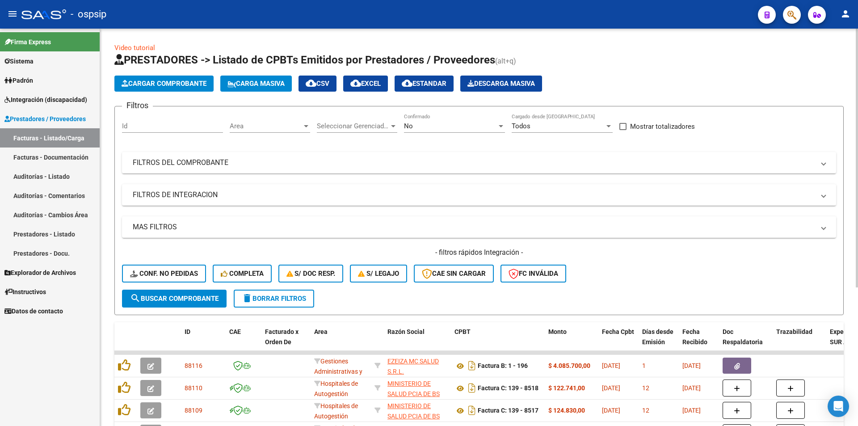
click at [444, 130] on div "No Confirmado" at bounding box center [454, 122] width 101 height 19
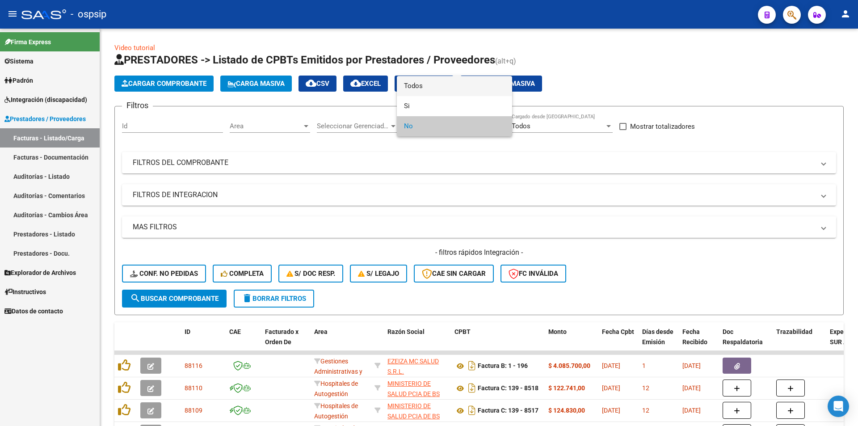
click at [411, 86] on span "Todos" at bounding box center [454, 86] width 101 height 20
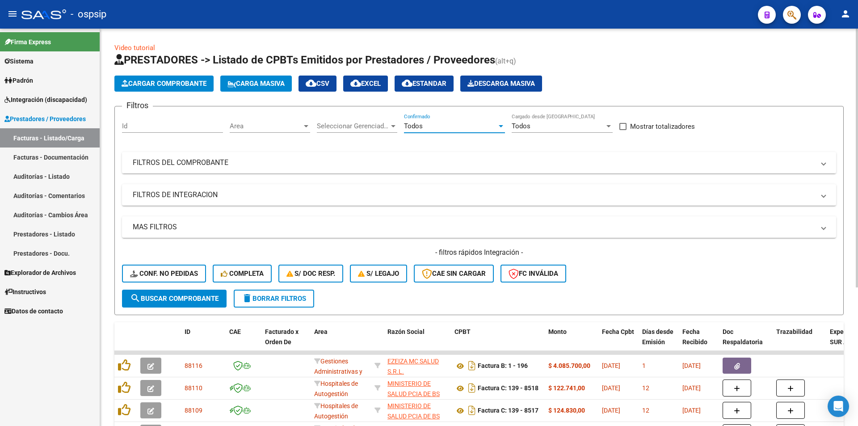
click at [174, 165] on mat-panel-title "FILTROS DEL COMPROBANTE" at bounding box center [474, 163] width 682 height 10
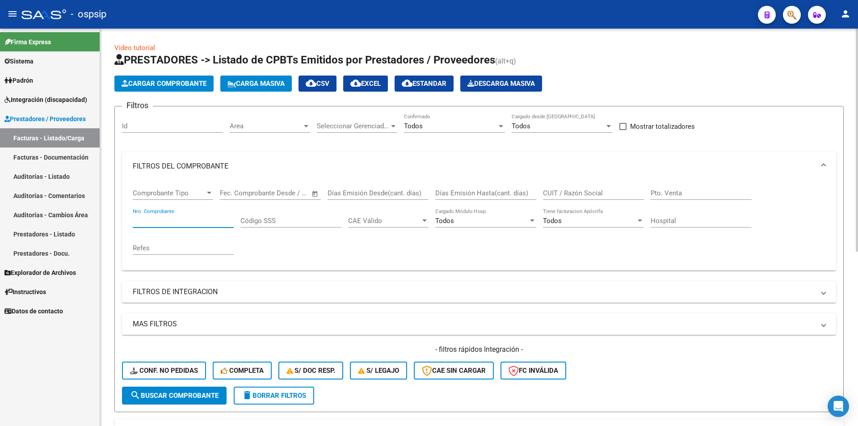
click at [162, 220] on input "Nro. Comprobante" at bounding box center [183, 221] width 101 height 8
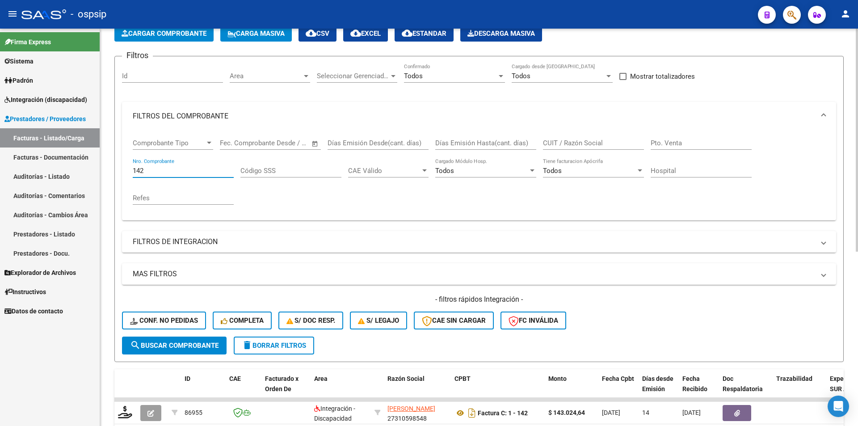
scroll to position [134, 0]
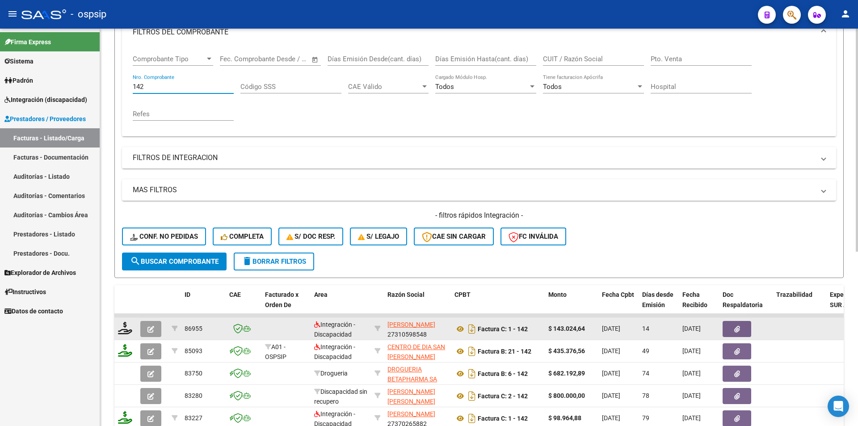
type input "142"
click at [153, 330] on icon "button" at bounding box center [150, 329] width 7 height 7
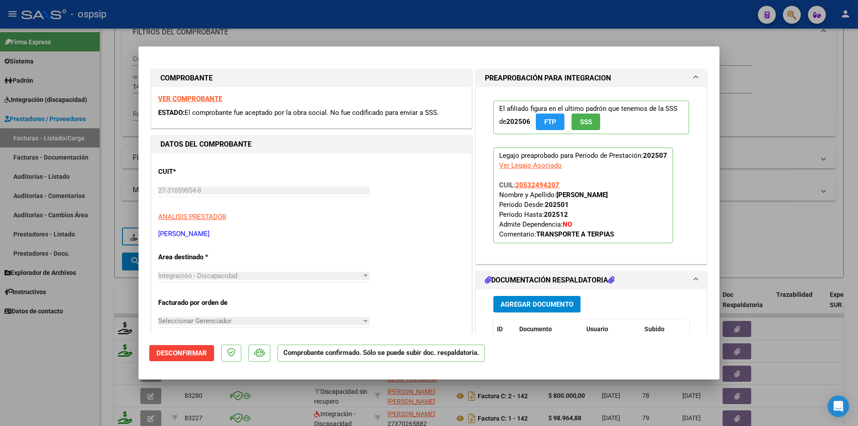
click at [96, 331] on div at bounding box center [429, 213] width 858 height 426
type input "$ 0,00"
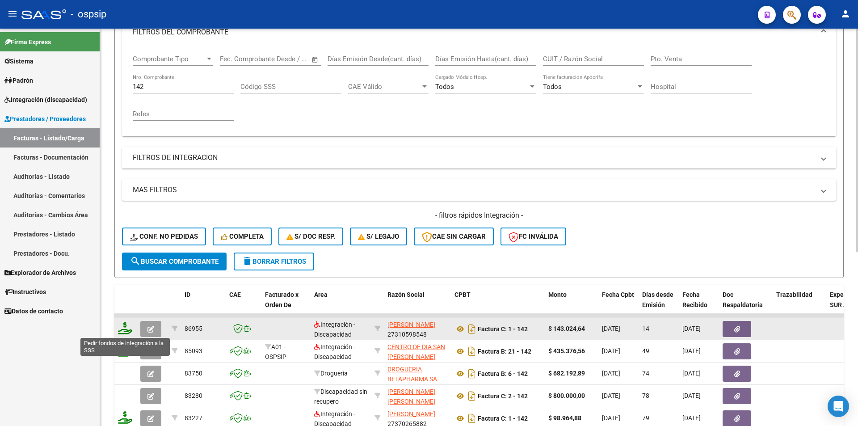
click at [128, 328] on icon at bounding box center [125, 328] width 14 height 13
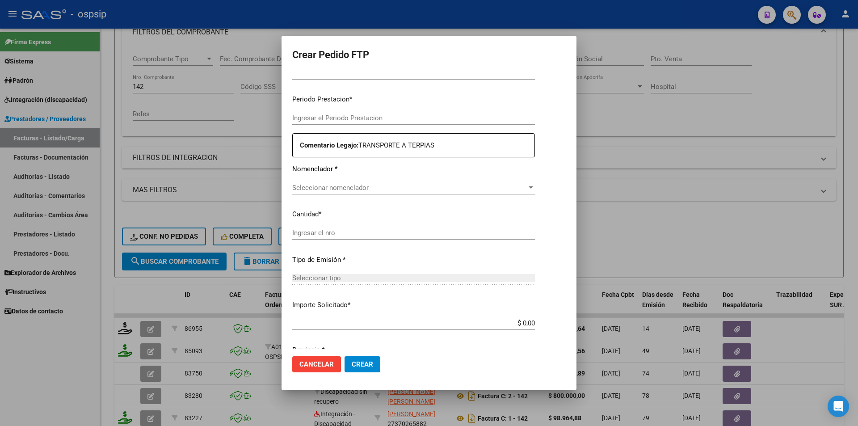
type input "202507"
type input "$ 143.024,64"
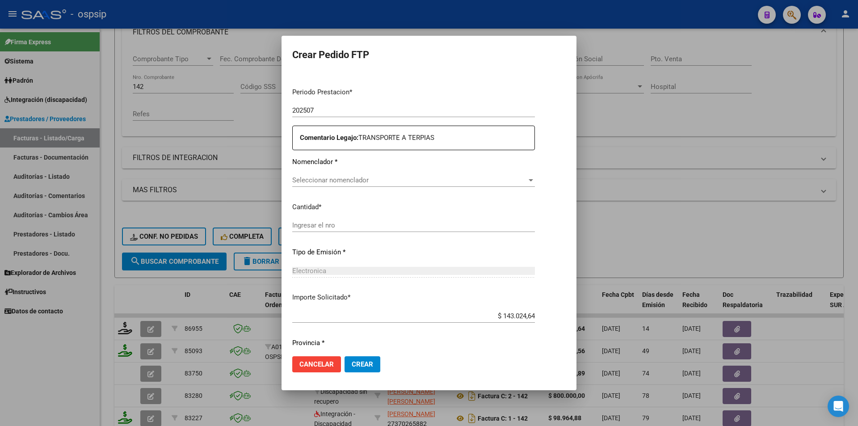
type input "ARG02000532494202021110320241103BS34"
type input "[DATE]"
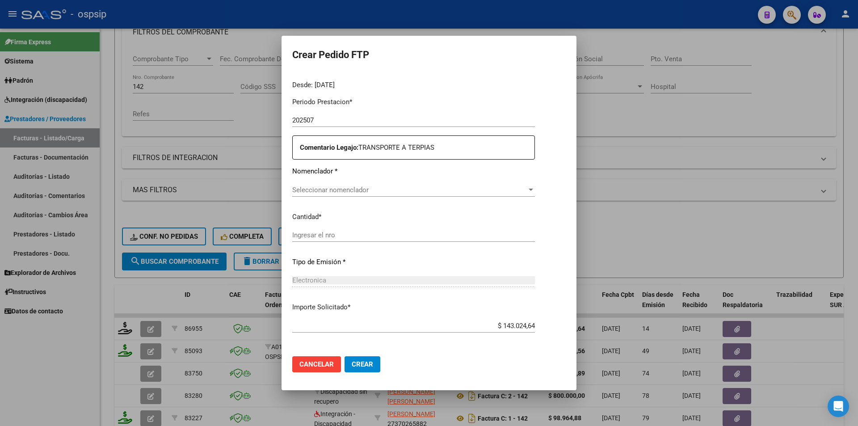
scroll to position [274, 0]
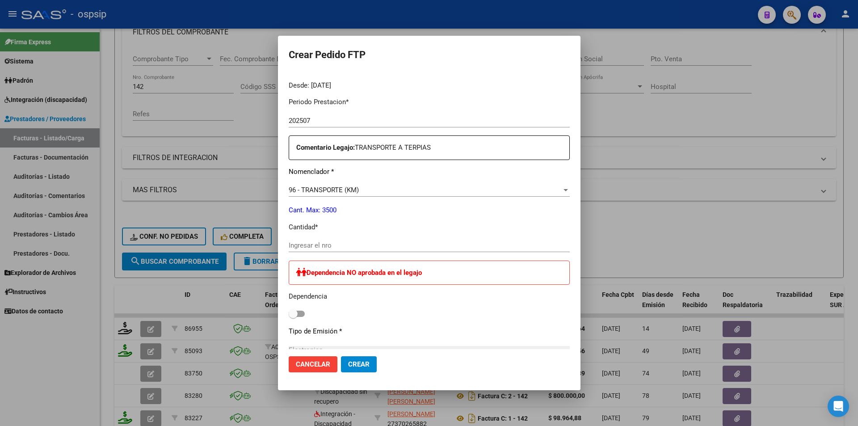
click at [307, 248] on input "Ingresar el nro" at bounding box center [429, 245] width 281 height 8
type input "264"
click at [348, 367] on span "Crear" at bounding box center [358, 364] width 21 height 8
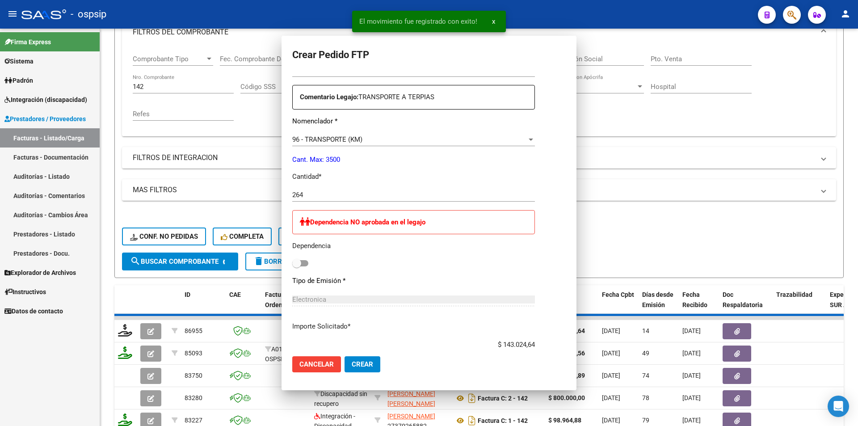
scroll to position [0, 0]
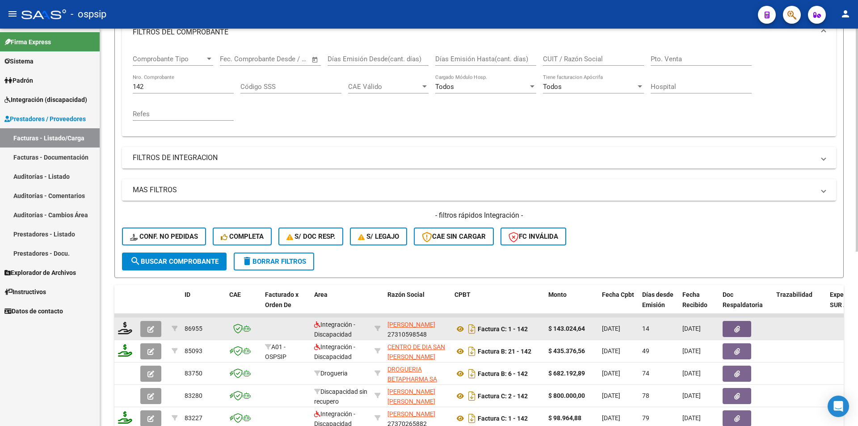
click at [153, 330] on icon "button" at bounding box center [150, 329] width 7 height 7
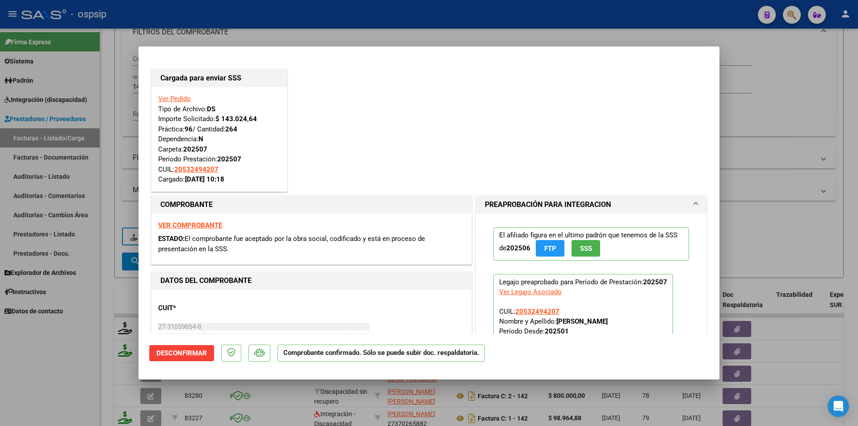
click at [86, 295] on div at bounding box center [429, 213] width 858 height 426
type input "$ 0,00"
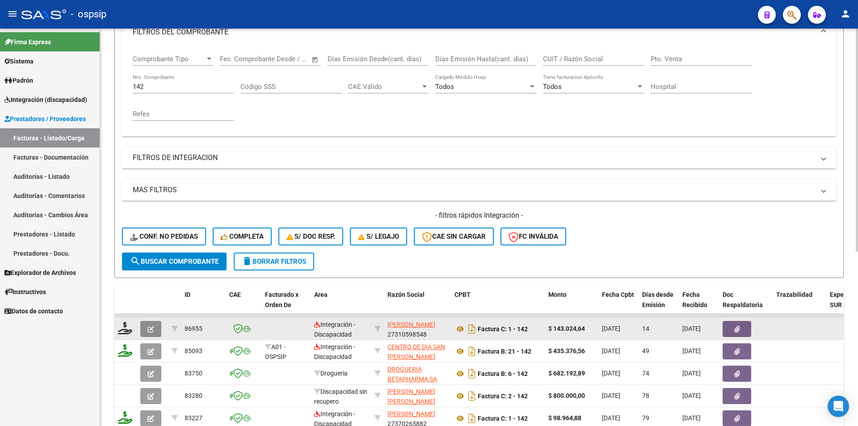
click at [149, 328] on icon "button" at bounding box center [150, 329] width 7 height 7
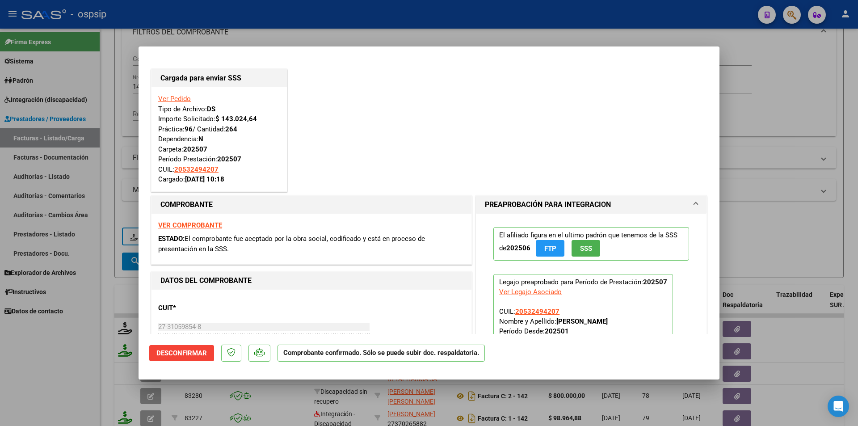
click at [103, 309] on div at bounding box center [429, 213] width 858 height 426
type input "$ 0,00"
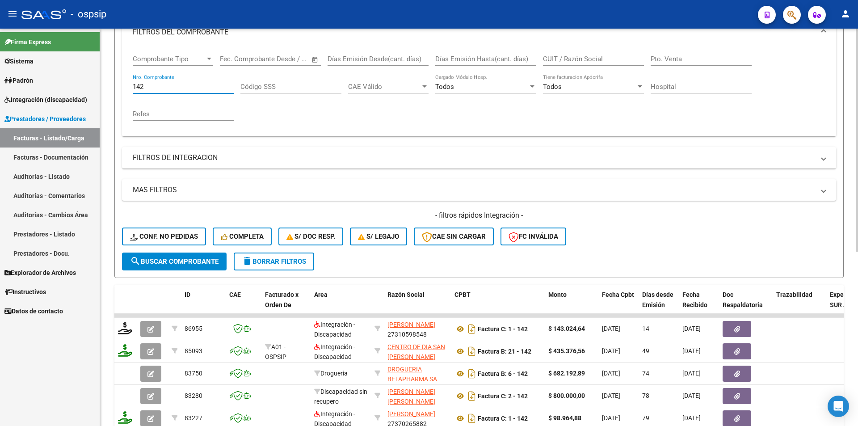
drag, startPoint x: 161, startPoint y: 84, endPoint x: 109, endPoint y: 84, distance: 52.3
click at [109, 84] on div "Video tutorial PRESTADORES -> Listado de CPBTs Emitidos por Prestadores / Prove…" at bounding box center [478, 245] width 757 height 700
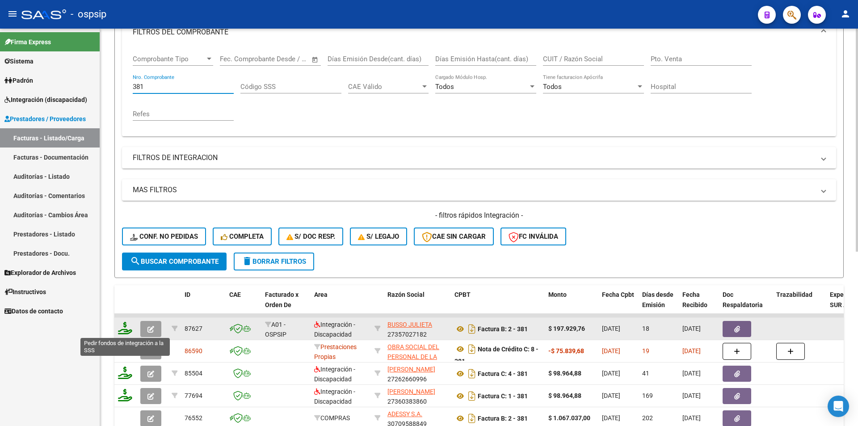
type input "381"
click at [126, 329] on icon at bounding box center [125, 328] width 14 height 13
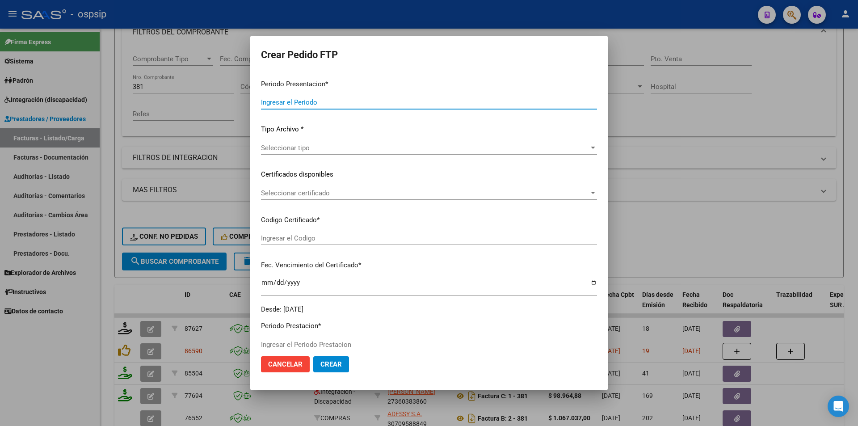
type input "202507"
type input "$ 197.929,76"
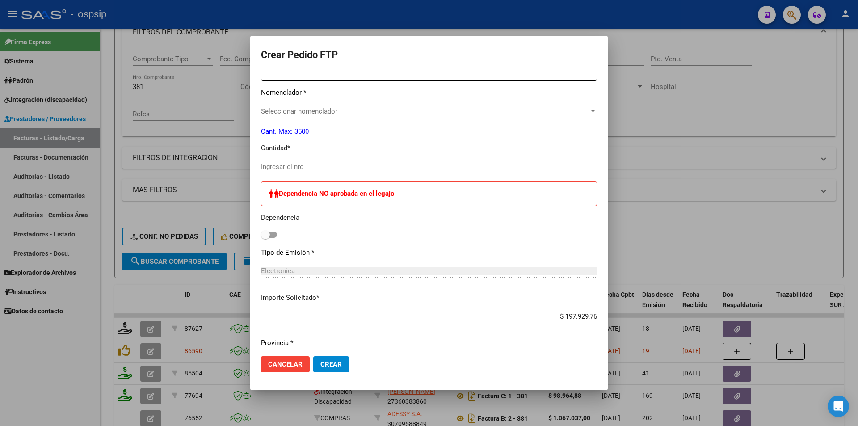
type input "ARG02-00049446490-20240926-2027092026"
type input "[DATE]"
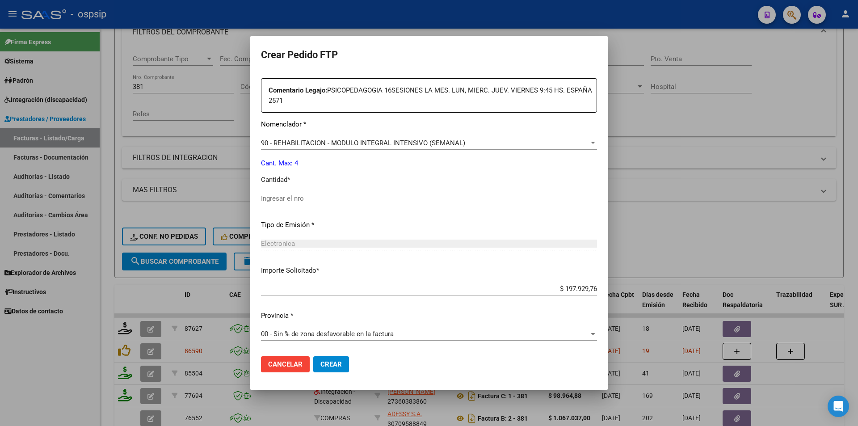
scroll to position [331, 0]
click at [285, 201] on input "Ingresar el nro" at bounding box center [429, 198] width 336 height 8
type input "4"
click at [337, 365] on span "Crear" at bounding box center [330, 364] width 21 height 8
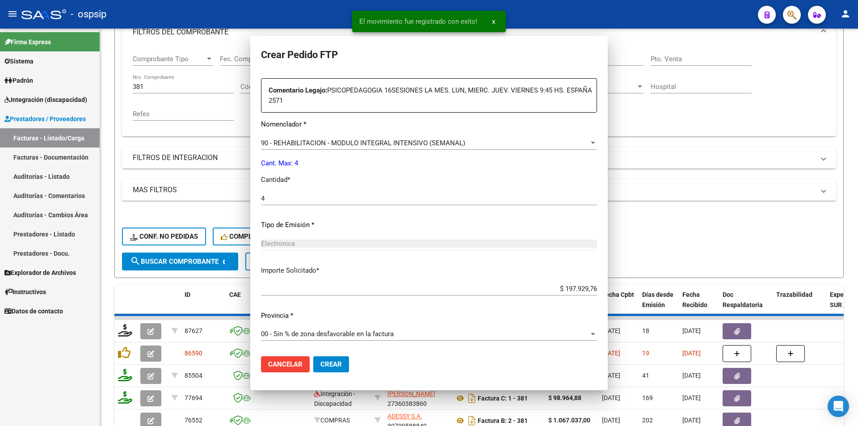
scroll to position [281, 0]
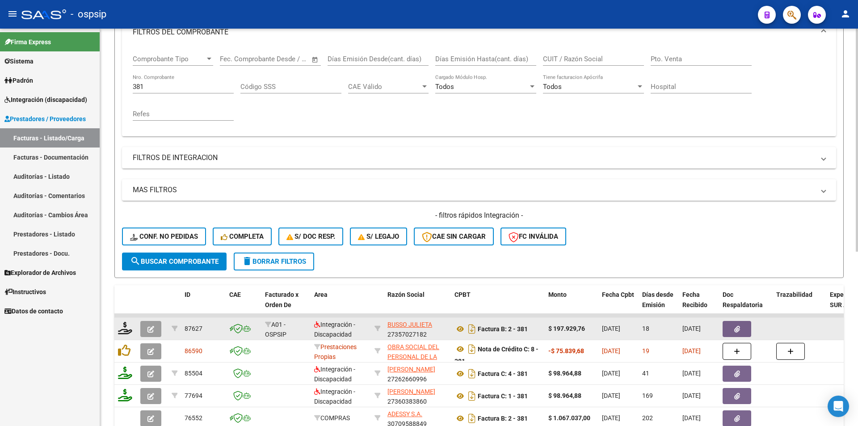
click at [151, 318] on datatable-body-cell at bounding box center [152, 329] width 31 height 22
click at [151, 320] on datatable-body-cell at bounding box center [152, 329] width 31 height 22
click at [151, 326] on icon "button" at bounding box center [150, 329] width 7 height 7
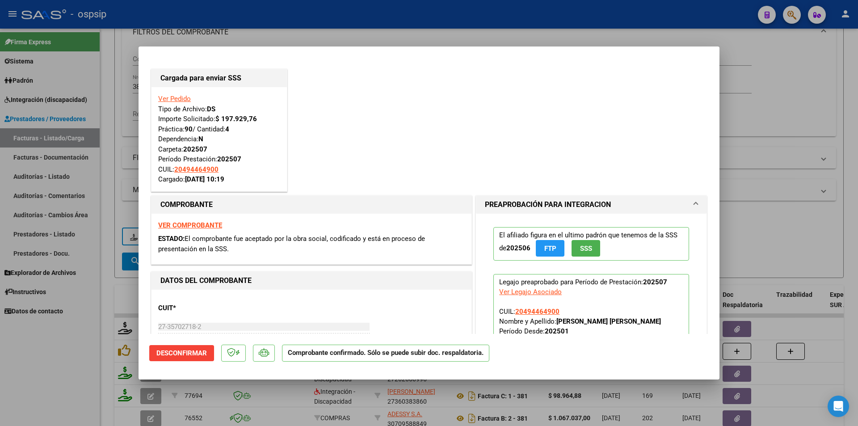
click at [74, 343] on div at bounding box center [429, 213] width 858 height 426
type input "$ 0,00"
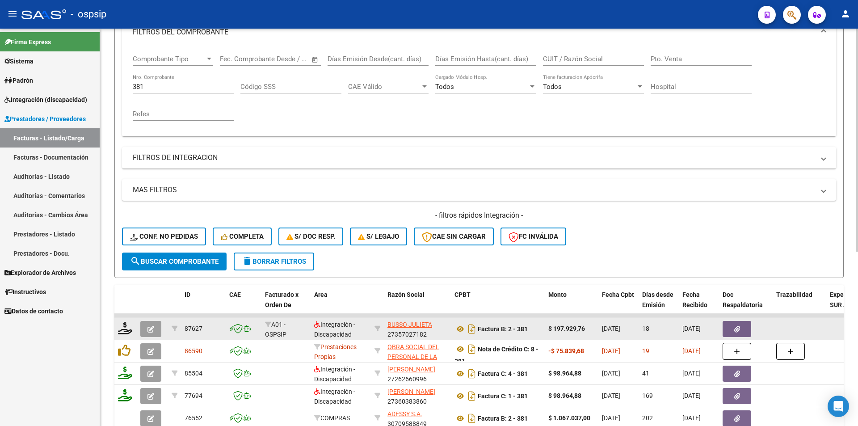
click at [406, 328] on app-link-go-to "BUSSO JULIETA" at bounding box center [409, 324] width 45 height 10
click at [406, 324] on span "BUSSO JULIETA" at bounding box center [409, 324] width 45 height 7
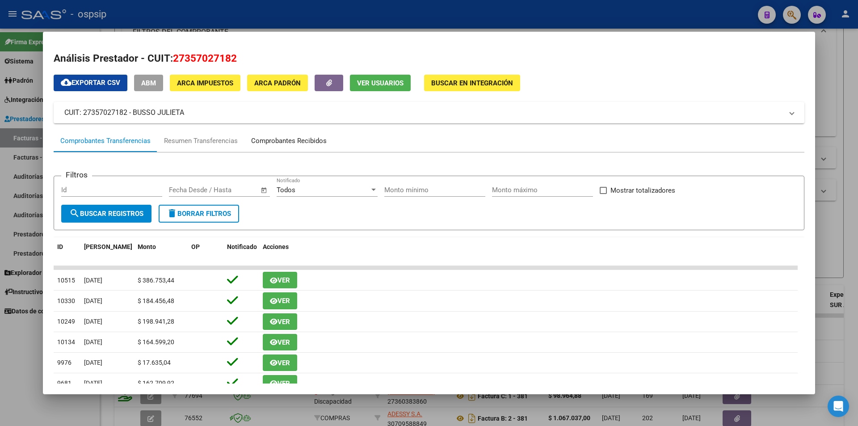
click at [295, 140] on div "Comprobantes Recibidos" at bounding box center [288, 141] width 75 height 10
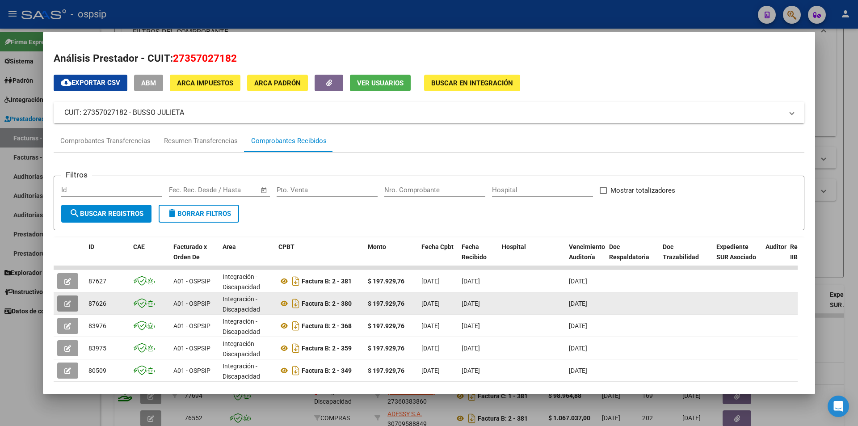
click at [70, 305] on icon "button" at bounding box center [67, 303] width 7 height 7
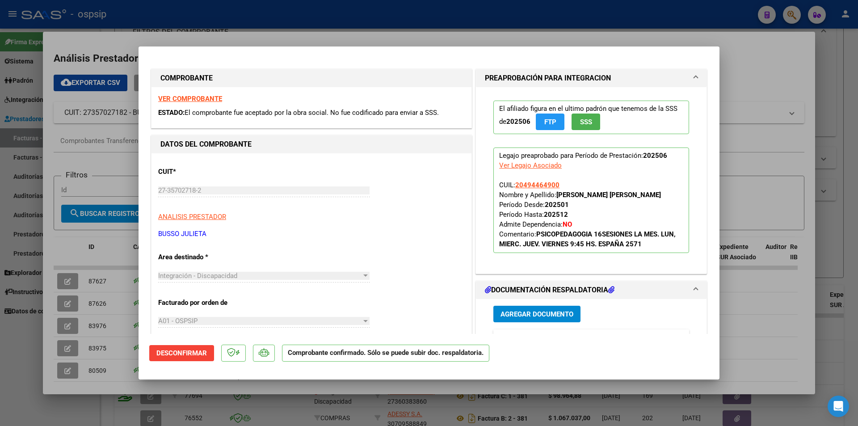
click at [25, 325] on div at bounding box center [429, 213] width 858 height 426
type input "$ 0,00"
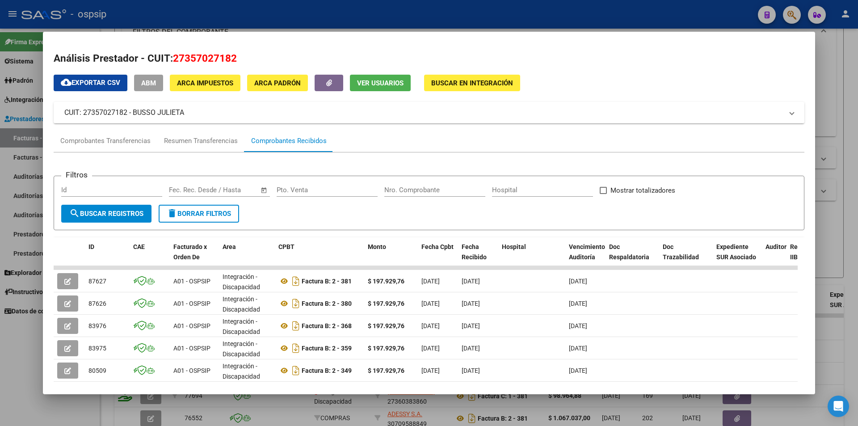
click at [25, 326] on div at bounding box center [429, 213] width 858 height 426
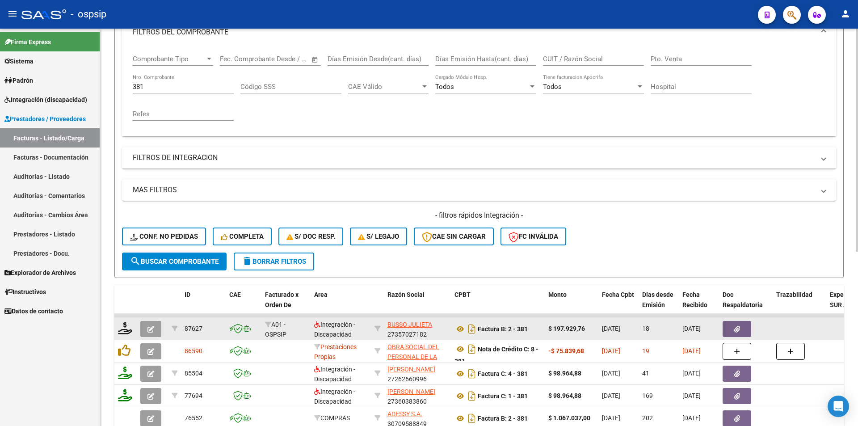
click at [154, 330] on icon "button" at bounding box center [150, 329] width 7 height 7
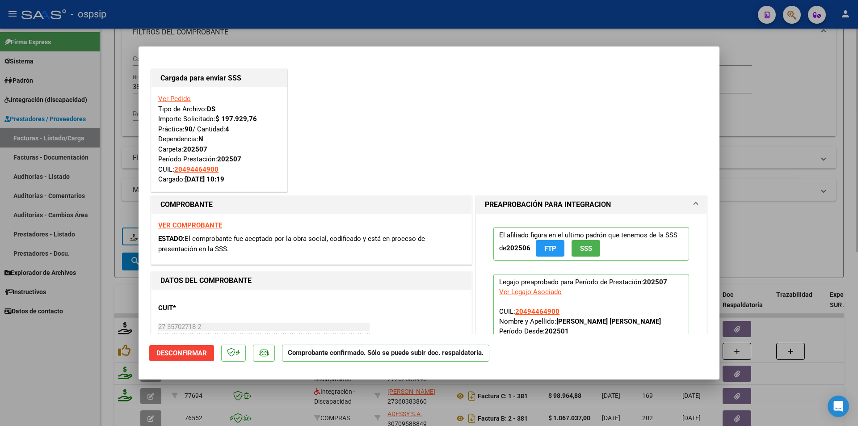
click at [116, 122] on div at bounding box center [429, 213] width 858 height 426
type input "$ 0,00"
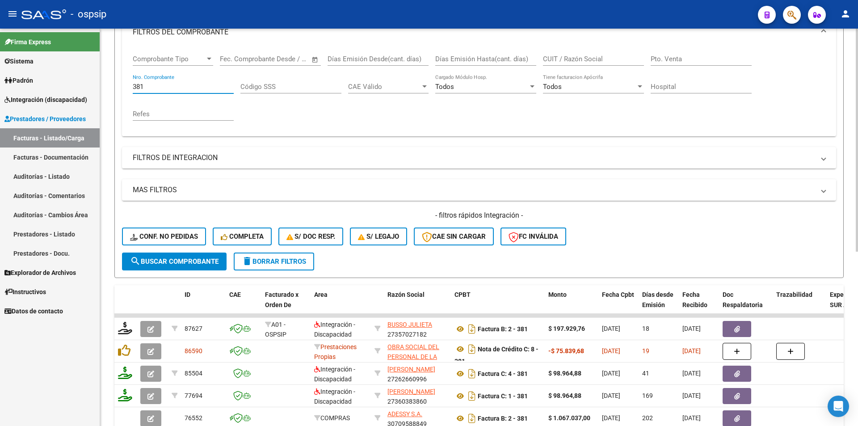
drag, startPoint x: 142, startPoint y: 87, endPoint x: 151, endPoint y: 87, distance: 9.4
click at [151, 87] on input "381" at bounding box center [183, 87] width 101 height 8
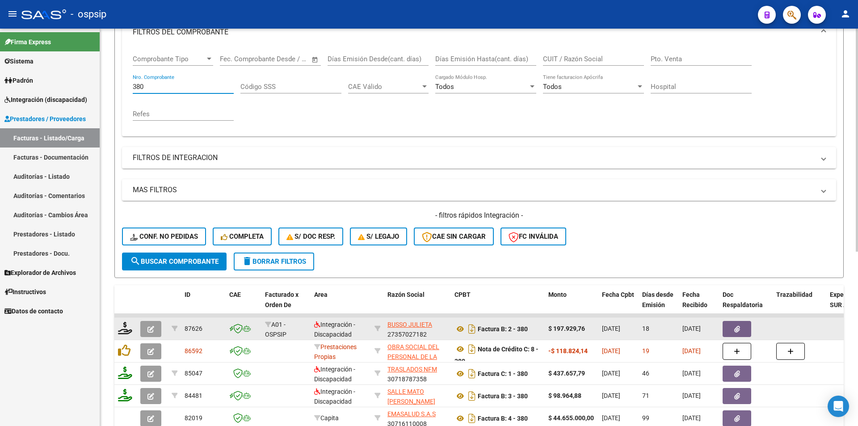
type input "380"
click at [153, 328] on icon "button" at bounding box center [150, 329] width 7 height 7
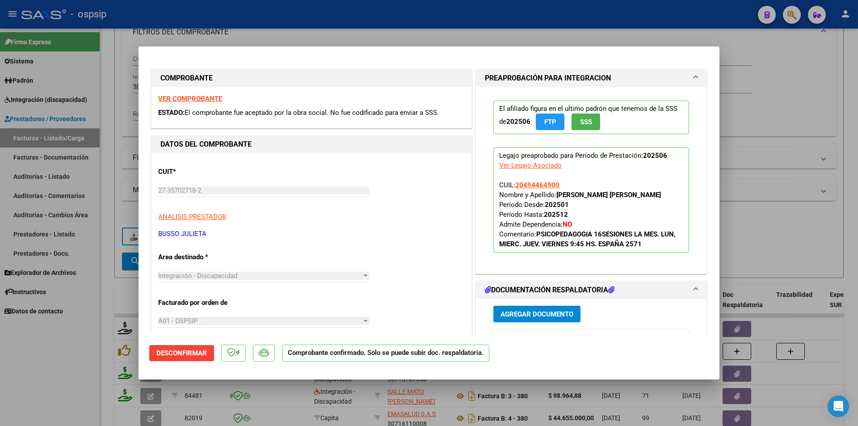
click at [84, 327] on div at bounding box center [429, 213] width 858 height 426
type input "$ 0,00"
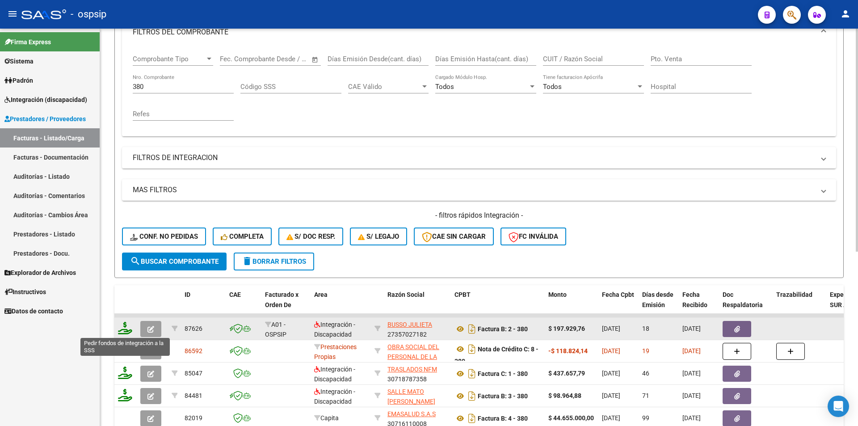
click at [123, 331] on icon at bounding box center [125, 328] width 14 height 13
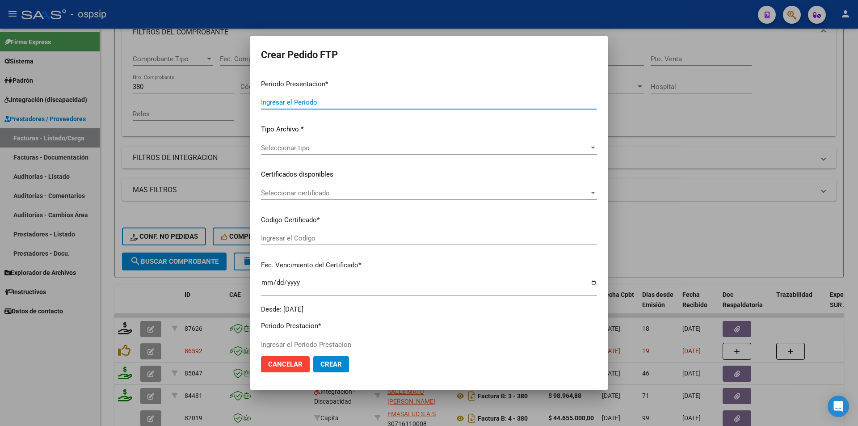
type input "202507"
type input "202506"
type input "$ 197.929,76"
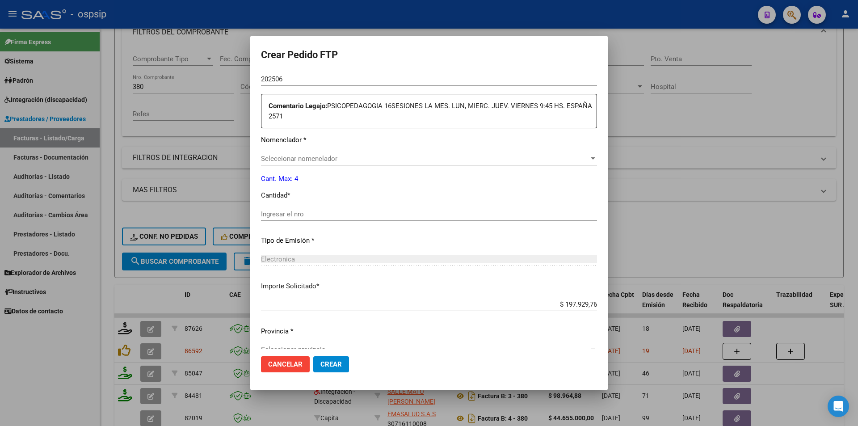
scroll to position [318, 0]
type input "ARG02-00049446490-20240926-2027092026"
type input "[DATE]"
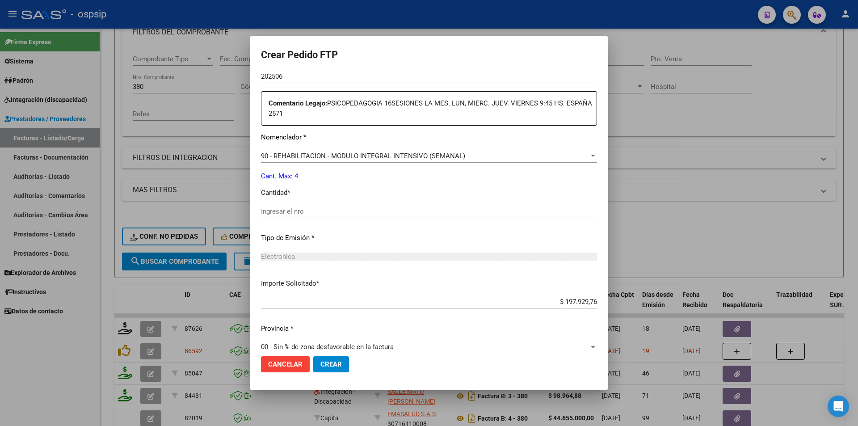
click at [282, 211] on input "Ingresar el nro" at bounding box center [429, 211] width 336 height 8
type input "4"
click at [329, 364] on span "Crear" at bounding box center [330, 364] width 21 height 8
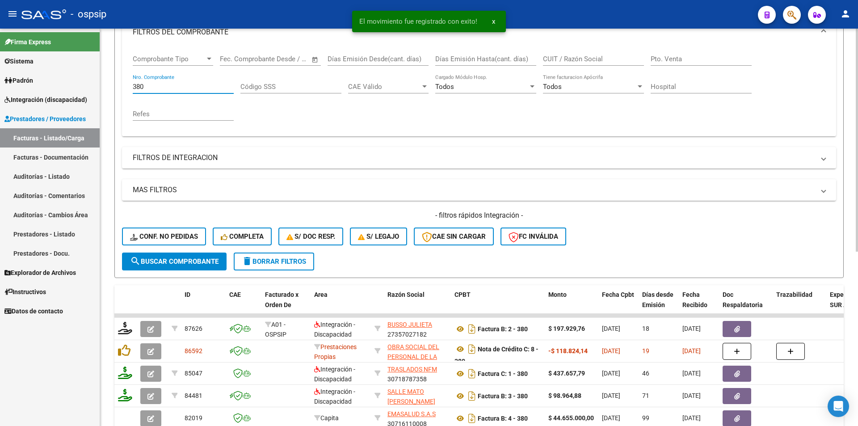
drag, startPoint x: 155, startPoint y: 89, endPoint x: 103, endPoint y: 93, distance: 51.5
click at [103, 92] on div "Video tutorial PRESTADORES -> Listado de CPBTs Emitidos por Prestadores / Prove…" at bounding box center [478, 245] width 757 height 700
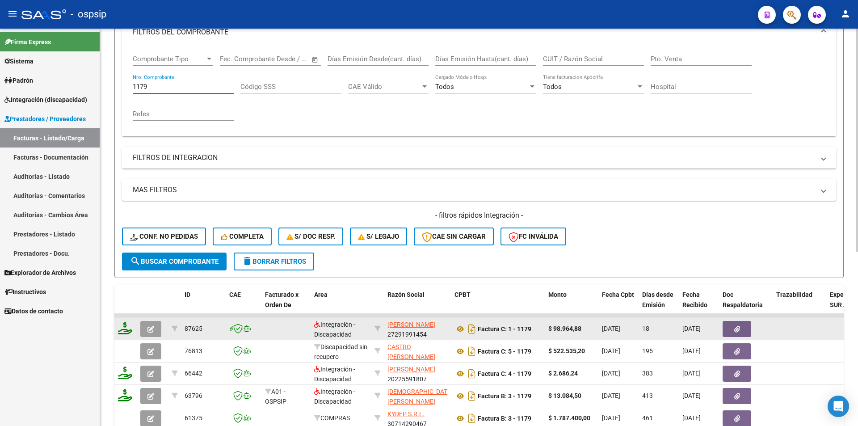
type input "1179"
click at [125, 333] on icon at bounding box center [125, 328] width 14 height 13
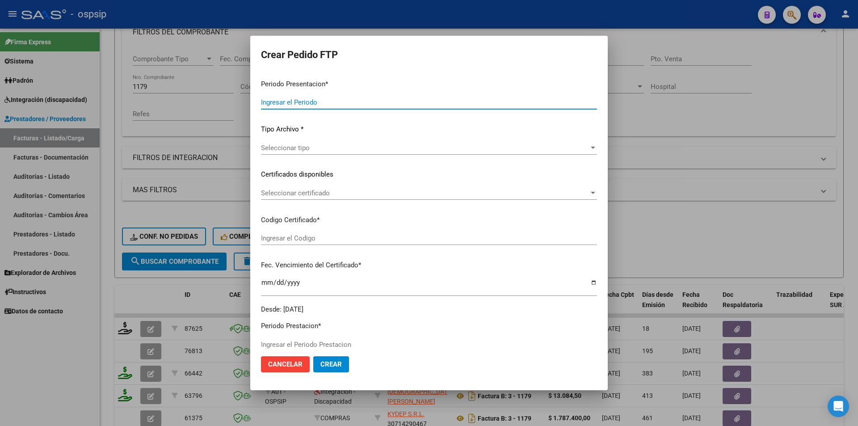
type input "202507"
type input "$ 98.964,88"
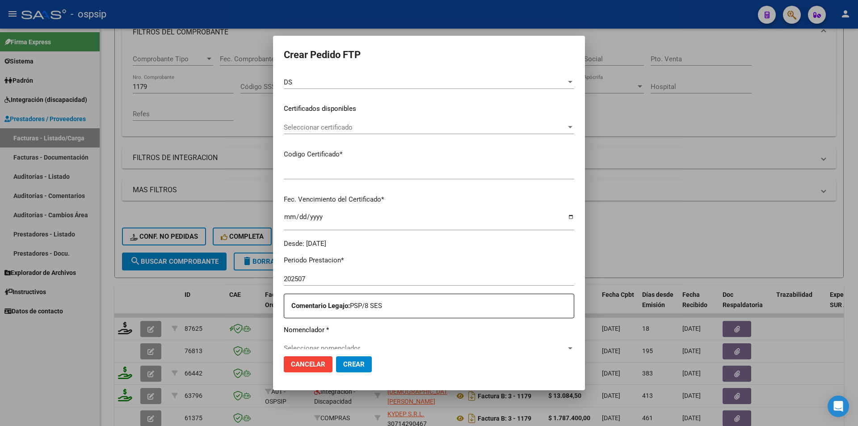
type input "020005737881420240320-20270320"
type input "[DATE]"
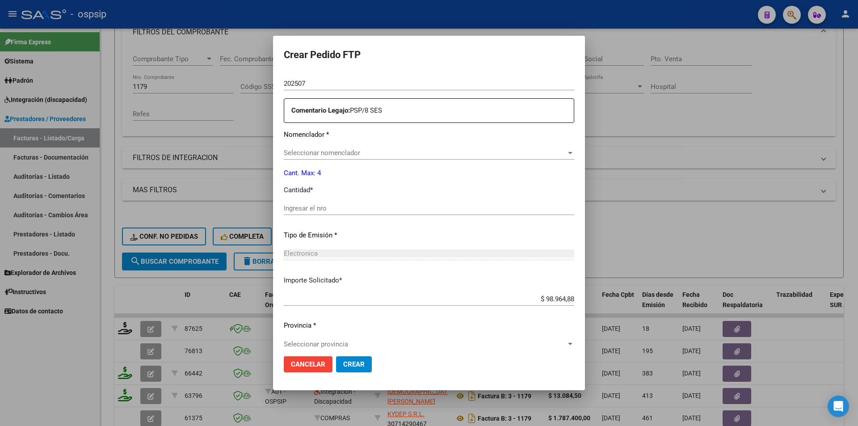
scroll to position [313, 0]
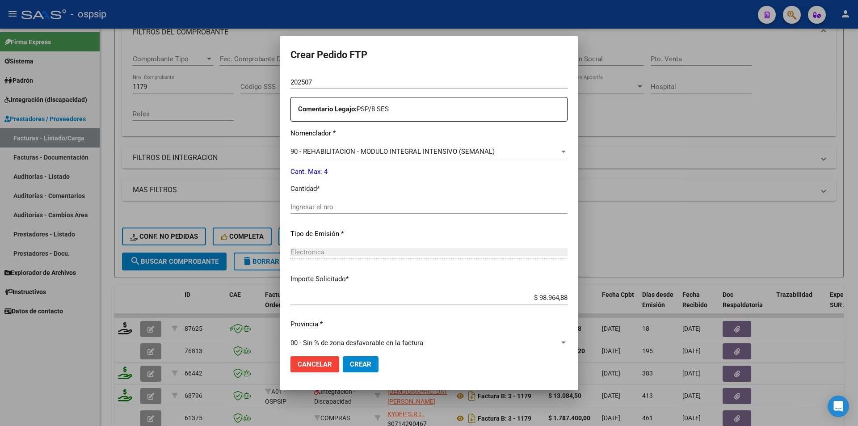
click at [290, 205] on input "Ingresar el nro" at bounding box center [428, 207] width 277 height 8
type input "4"
click at [343, 356] on button "Crear" at bounding box center [361, 364] width 36 height 16
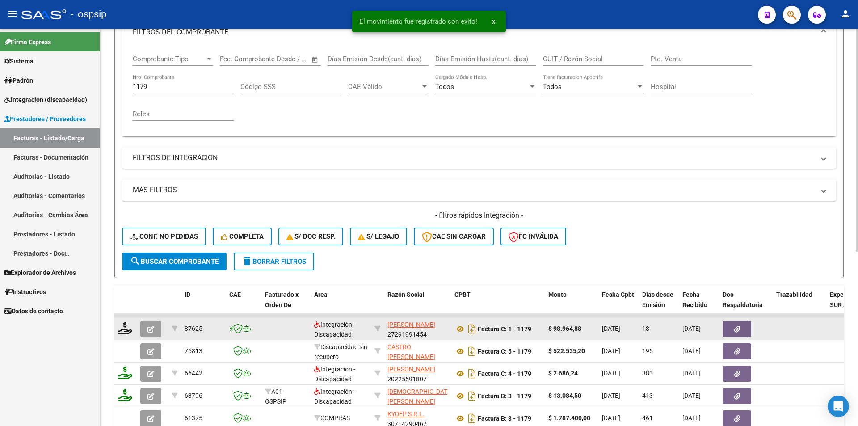
click at [150, 331] on icon "button" at bounding box center [150, 329] width 7 height 7
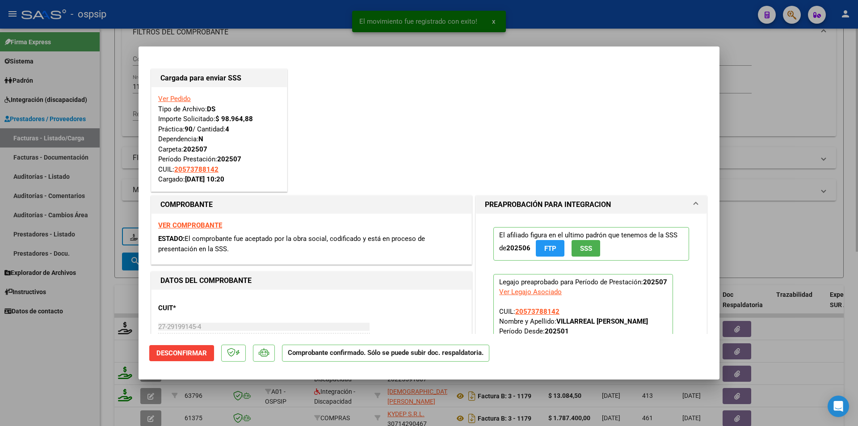
drag, startPoint x: 123, startPoint y: 126, endPoint x: 114, endPoint y: 84, distance: 42.0
click at [123, 122] on div at bounding box center [429, 213] width 858 height 426
type input "$ 0,00"
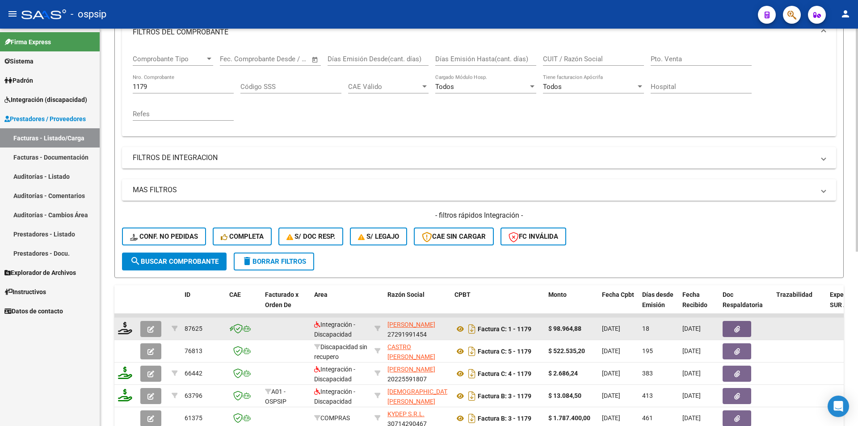
click at [145, 333] on button "button" at bounding box center [150, 329] width 21 height 16
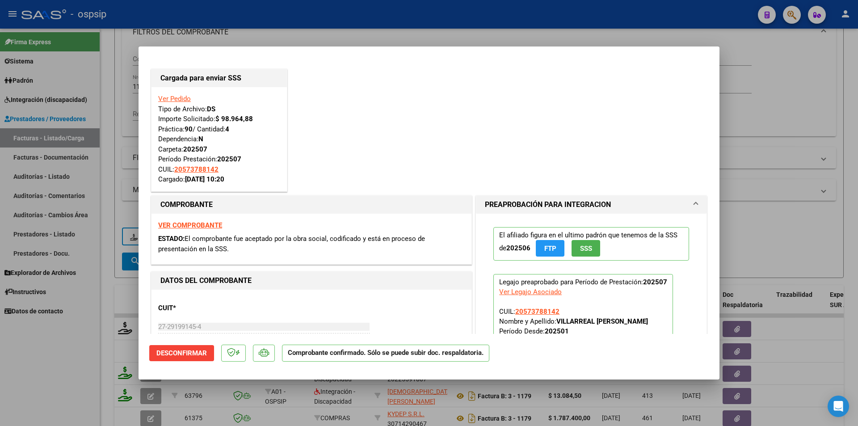
click at [22, 344] on div at bounding box center [429, 213] width 858 height 426
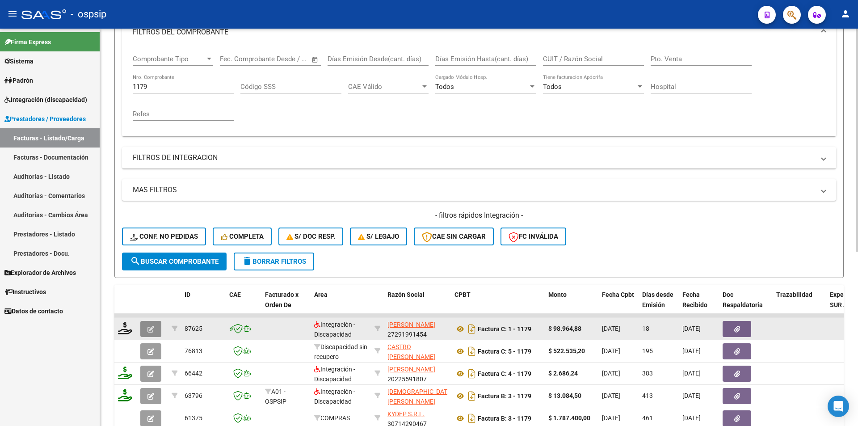
click at [151, 327] on icon "button" at bounding box center [150, 329] width 7 height 7
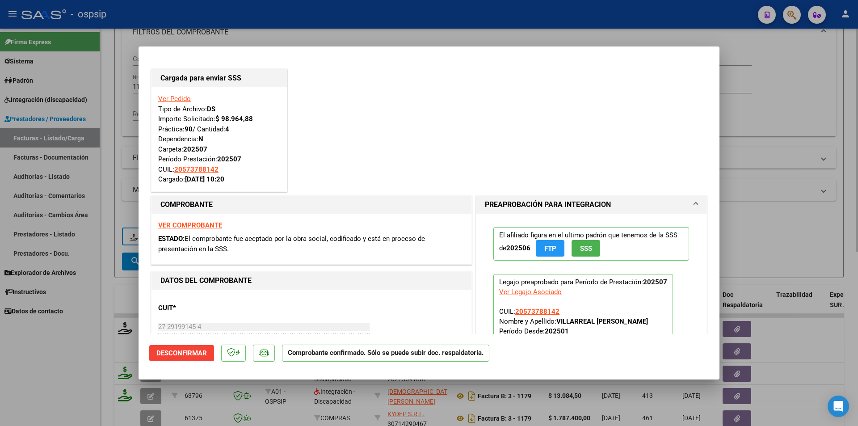
drag, startPoint x: 112, startPoint y: 78, endPoint x: 127, endPoint y: 77, distance: 15.7
click at [112, 78] on div at bounding box center [429, 213] width 858 height 426
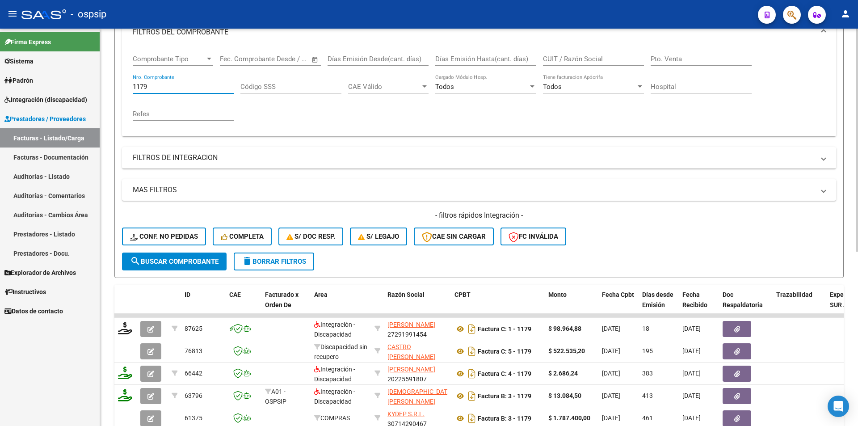
drag, startPoint x: 151, startPoint y: 86, endPoint x: 104, endPoint y: 84, distance: 47.8
click at [105, 83] on div "Video tutorial PRESTADORES -> Listado de CPBTs Emitidos por Prestadores / Prove…" at bounding box center [478, 245] width 757 height 700
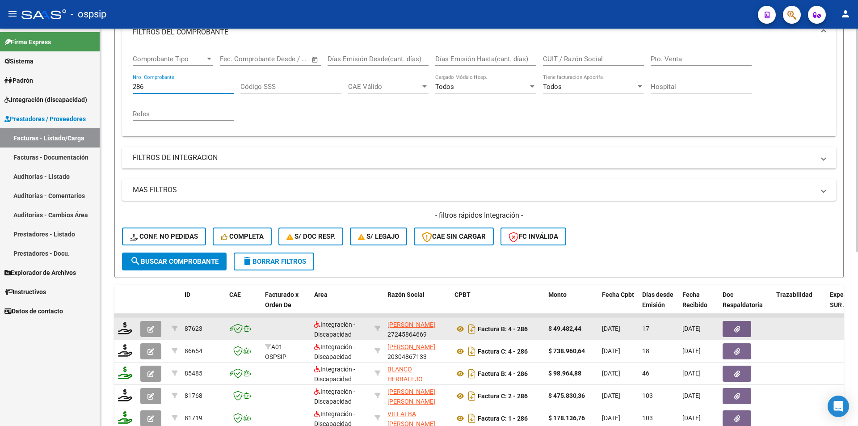
click at [151, 328] on icon "button" at bounding box center [150, 329] width 7 height 7
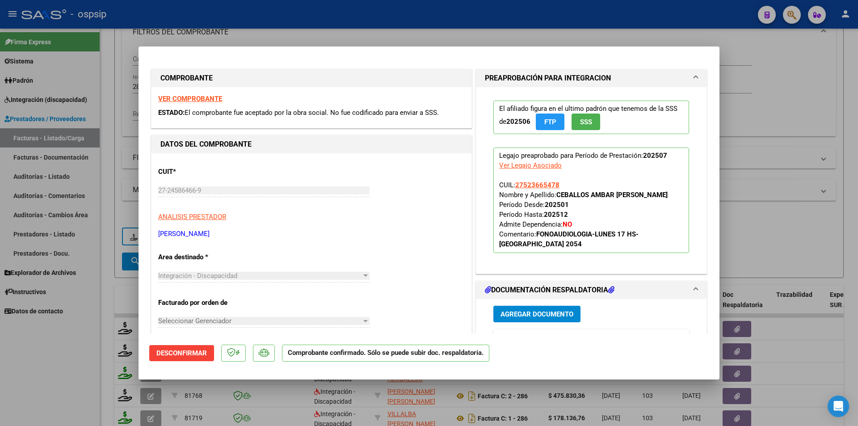
click at [85, 346] on div at bounding box center [429, 213] width 858 height 426
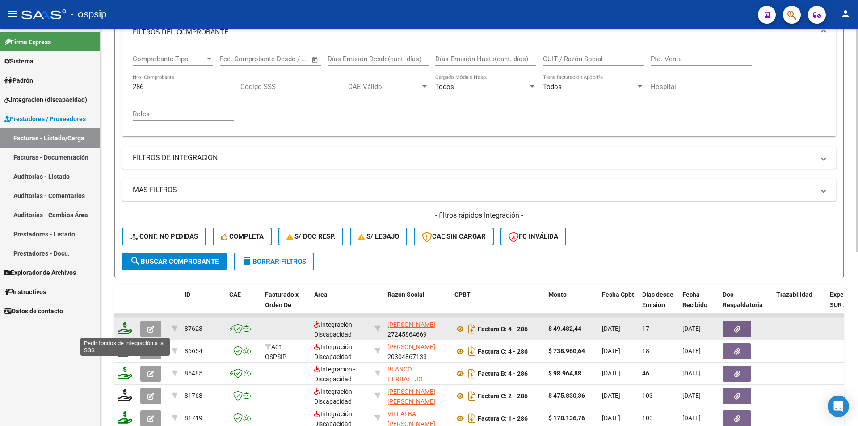
click at [128, 329] on icon at bounding box center [125, 328] width 14 height 13
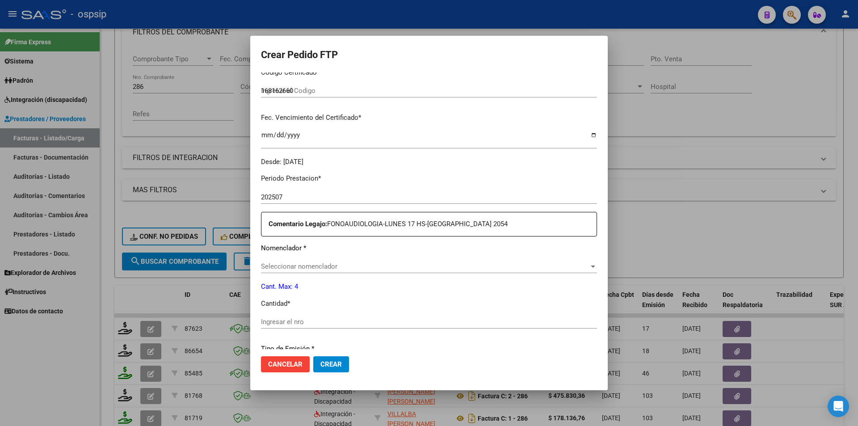
scroll to position [223, 0]
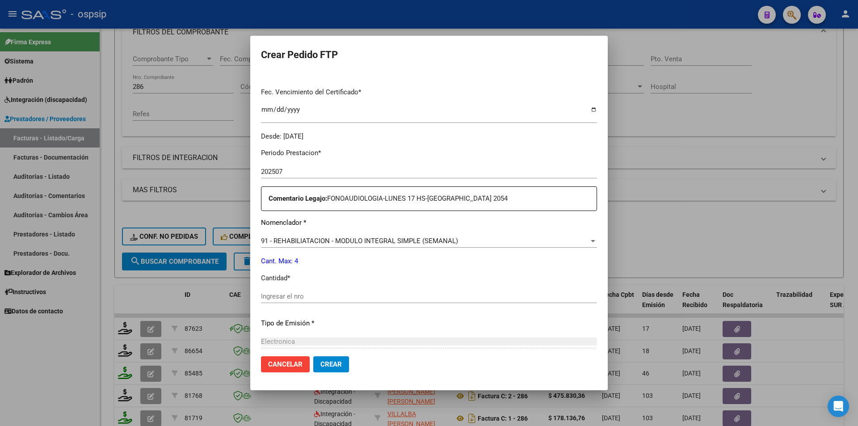
click at [300, 298] on input "Ingresar el nro" at bounding box center [429, 296] width 336 height 8
drag, startPoint x: 340, startPoint y: 371, endPoint x: 339, endPoint y: 365, distance: 5.5
click at [339, 367] on button "Crear" at bounding box center [331, 364] width 36 height 16
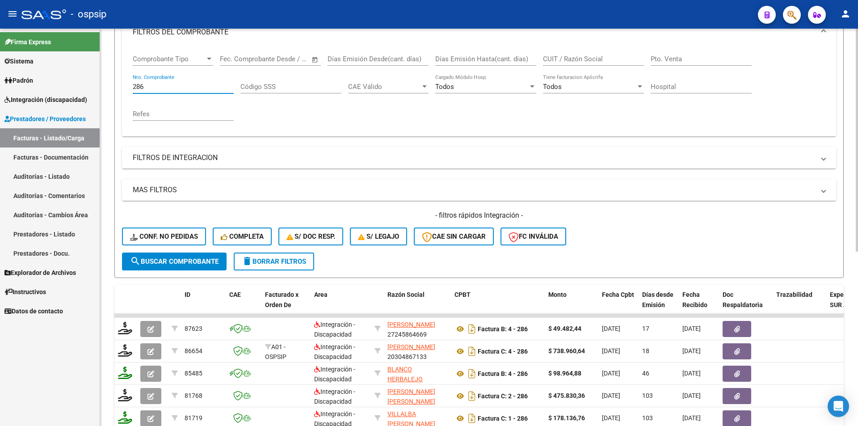
drag, startPoint x: 151, startPoint y: 85, endPoint x: 104, endPoint y: 85, distance: 46.9
click at [104, 85] on div "Video tutorial PRESTADORES -> Listado de CPBTs Emitidos por Prestadores / Prove…" at bounding box center [478, 245] width 757 height 700
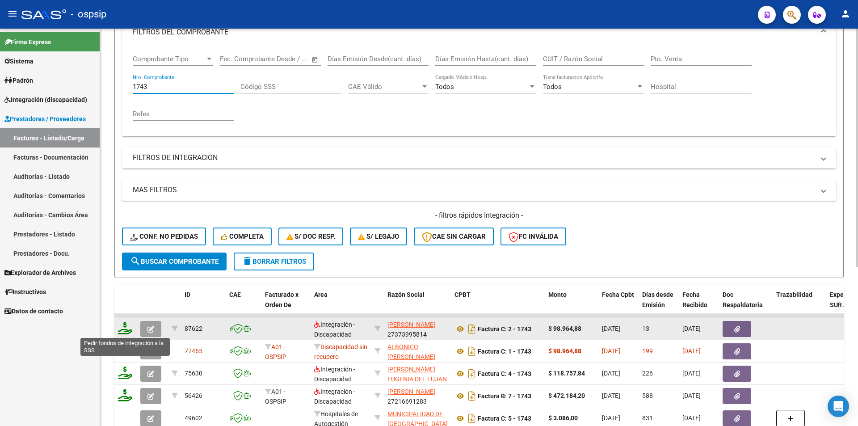
click at [123, 333] on icon at bounding box center [125, 328] width 14 height 13
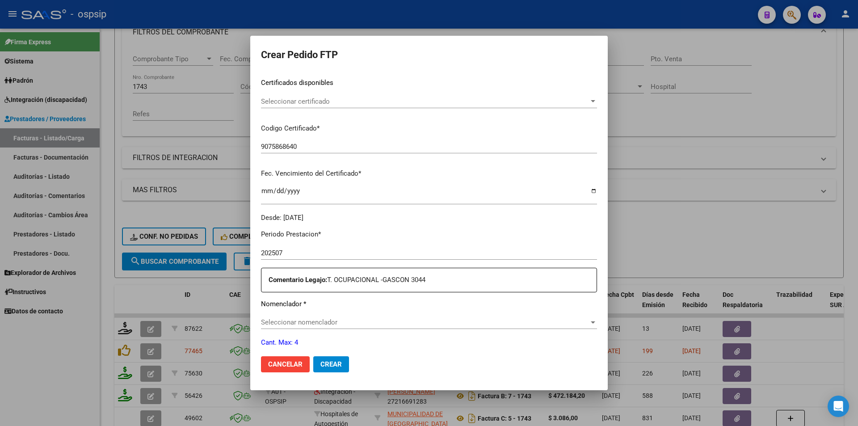
scroll to position [268, 0]
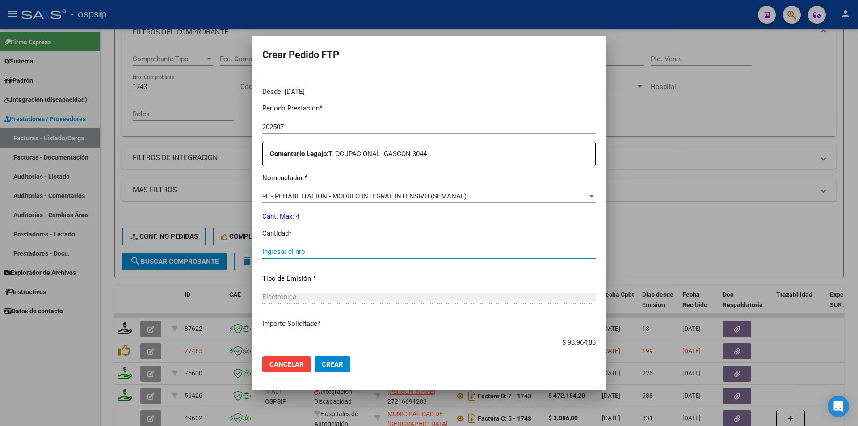
click at [291, 251] on input "Ingresar el nro" at bounding box center [428, 251] width 333 height 8
click at [332, 365] on span "Crear" at bounding box center [332, 364] width 21 height 8
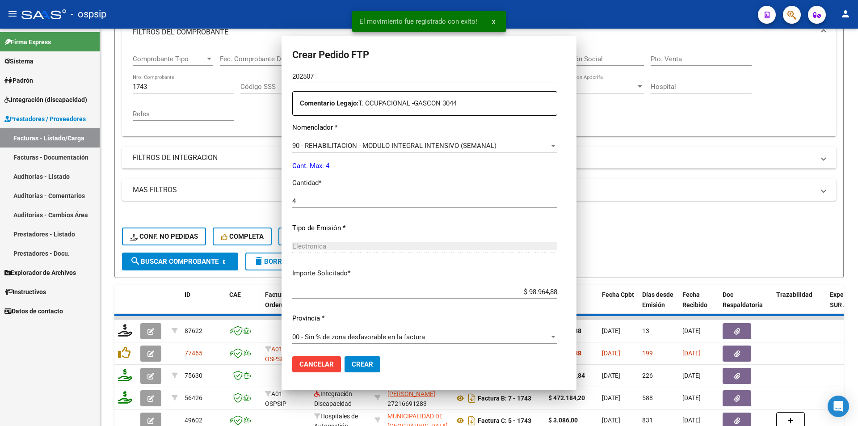
scroll to position [218, 0]
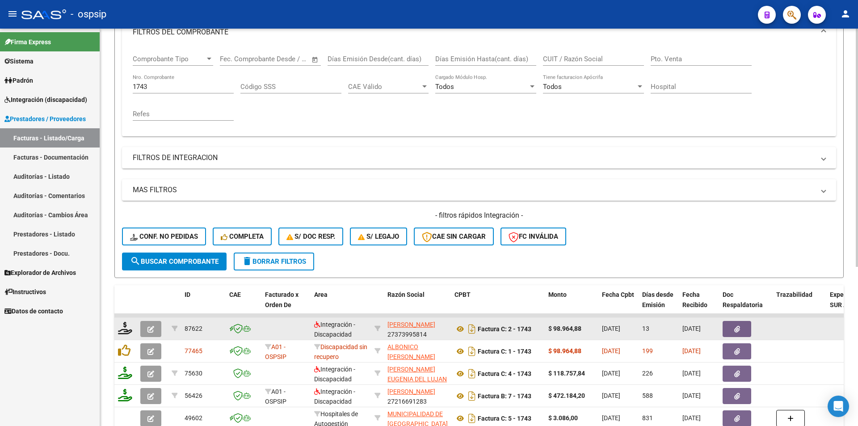
click at [155, 331] on button "button" at bounding box center [150, 329] width 21 height 16
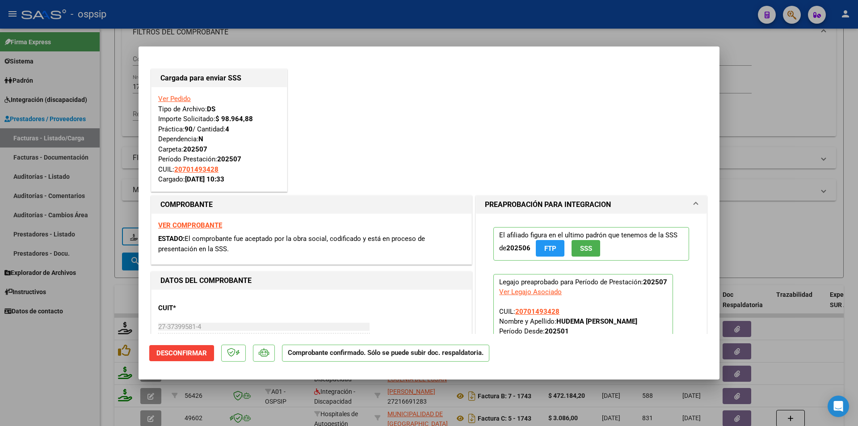
click at [55, 384] on div at bounding box center [429, 213] width 858 height 426
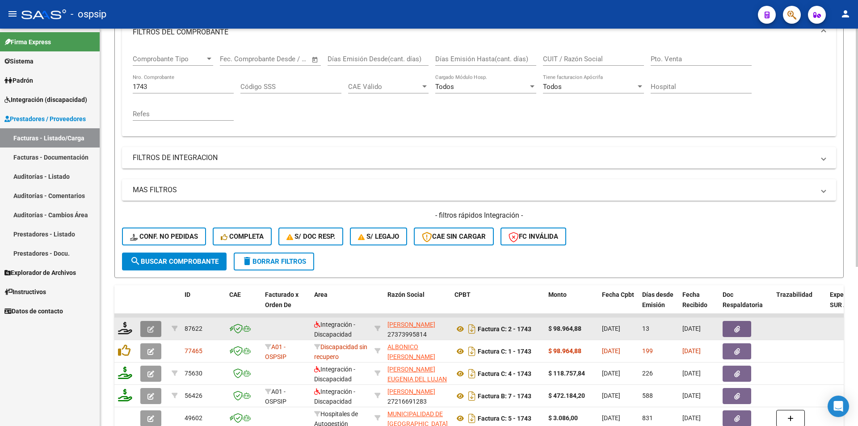
click at [151, 325] on span "button" at bounding box center [150, 329] width 7 height 8
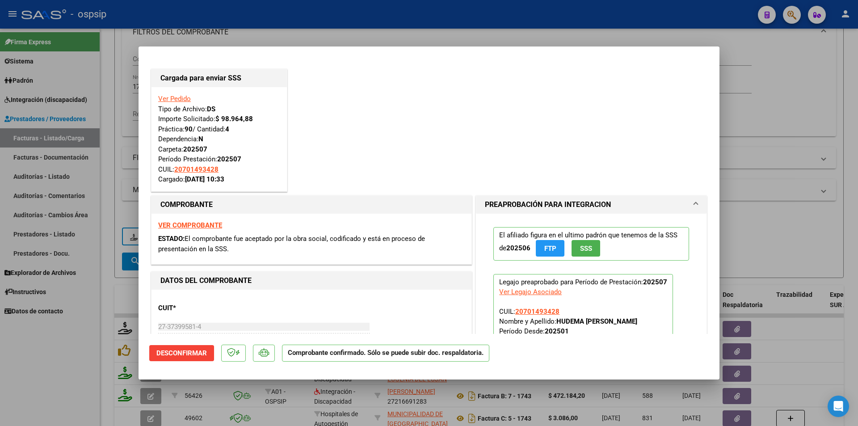
click at [104, 31] on div at bounding box center [429, 213] width 858 height 426
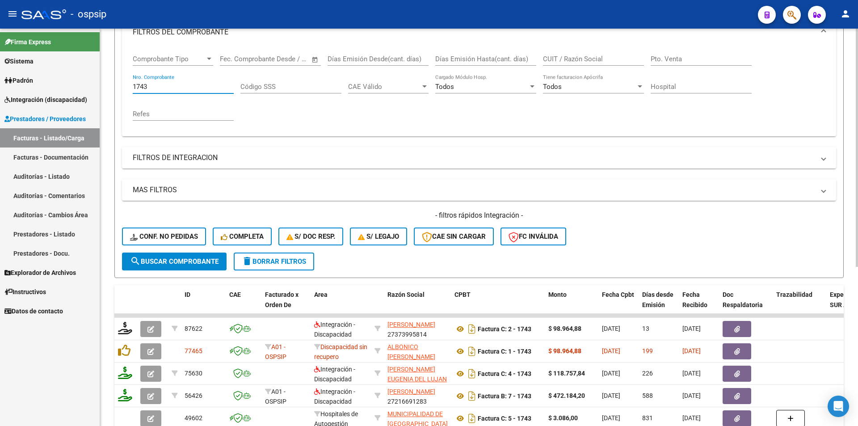
drag, startPoint x: 149, startPoint y: 86, endPoint x: 109, endPoint y: 84, distance: 40.3
click at [109, 84] on div "Video tutorial PRESTADORES -> Listado de CPBTs Emitidos por Prestadores / Prove…" at bounding box center [478, 223] width 757 height 656
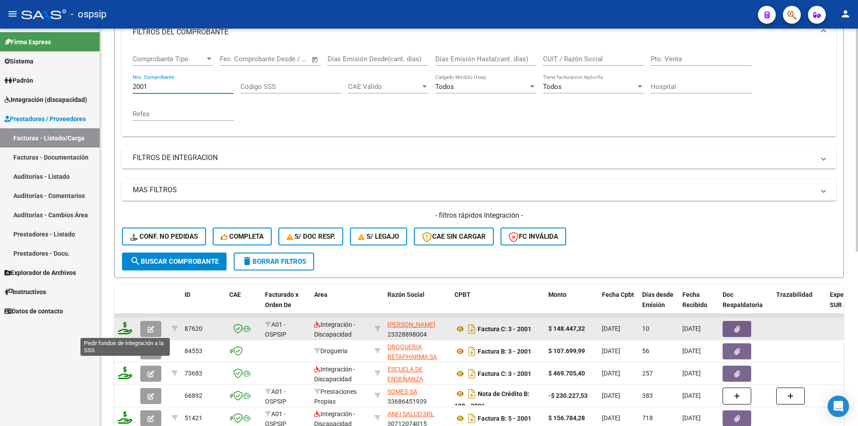
click at [124, 329] on icon at bounding box center [125, 328] width 14 height 13
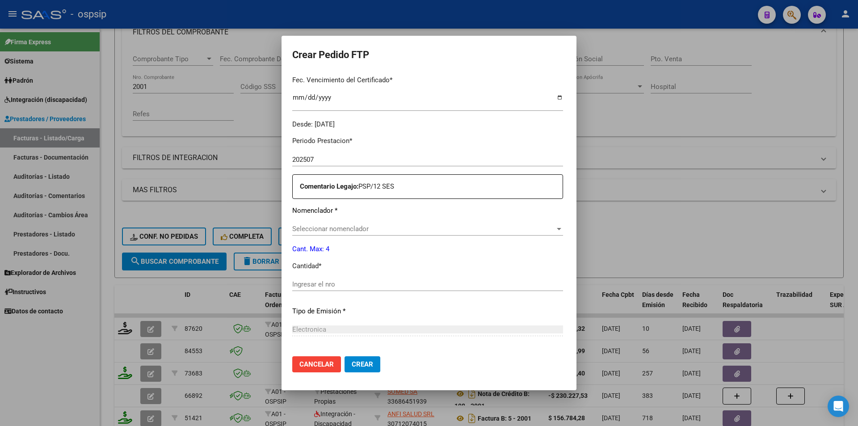
scroll to position [268, 0]
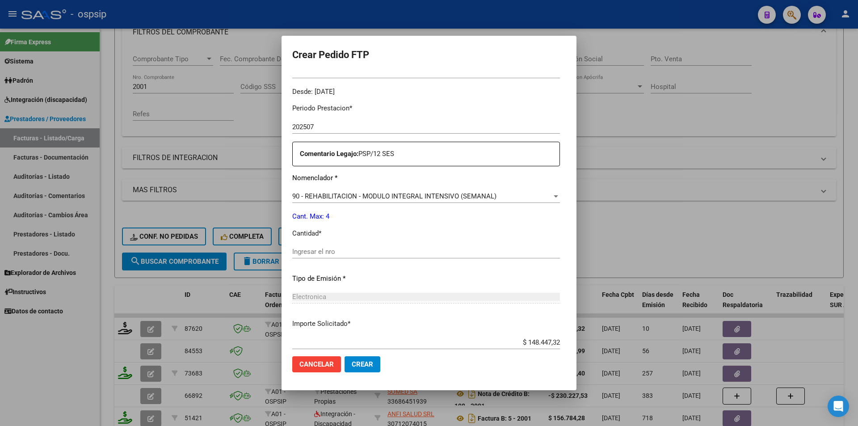
click at [323, 253] on input "Ingresar el nro" at bounding box center [426, 251] width 268 height 8
click at [372, 368] on button "Crear" at bounding box center [362, 364] width 36 height 16
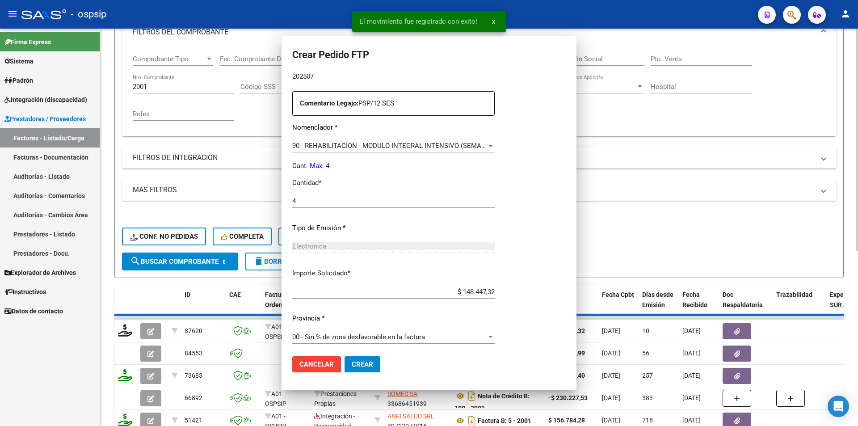
scroll to position [0, 0]
